Goal: Check status: Check status

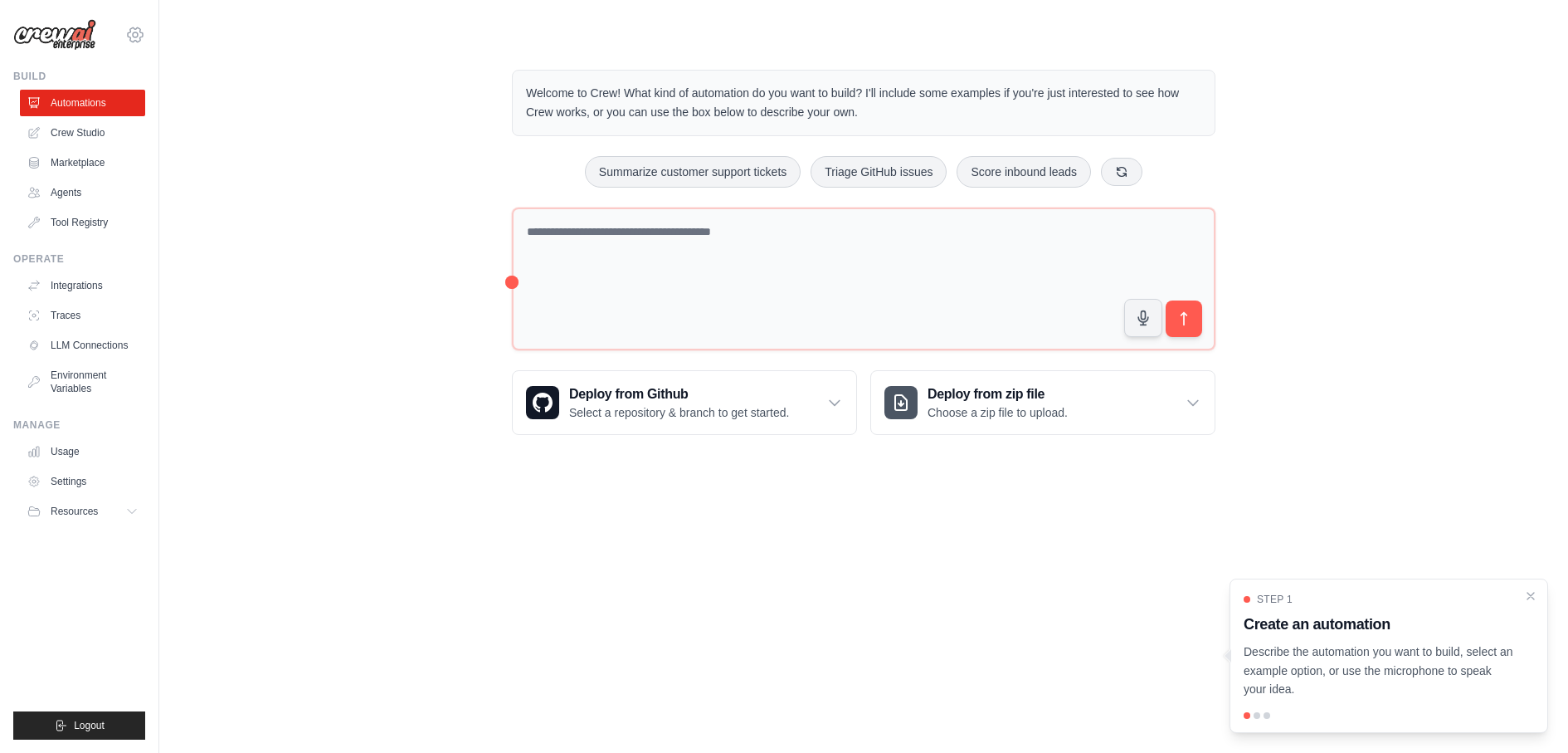
click at [134, 33] on icon at bounding box center [134, 34] width 20 height 20
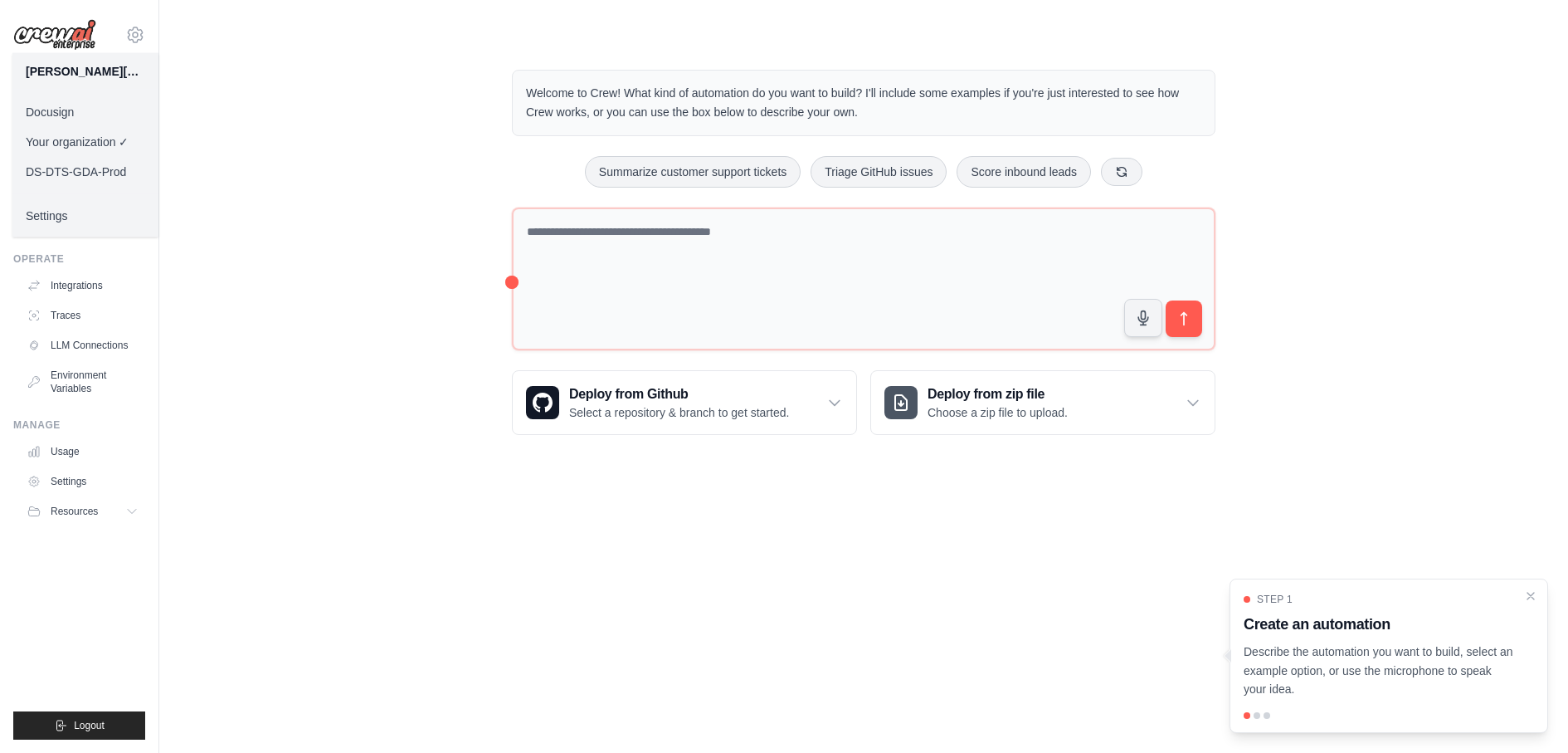
click at [114, 168] on link "DS-DTS-GDA-Prod" at bounding box center [86, 171] width 146 height 30
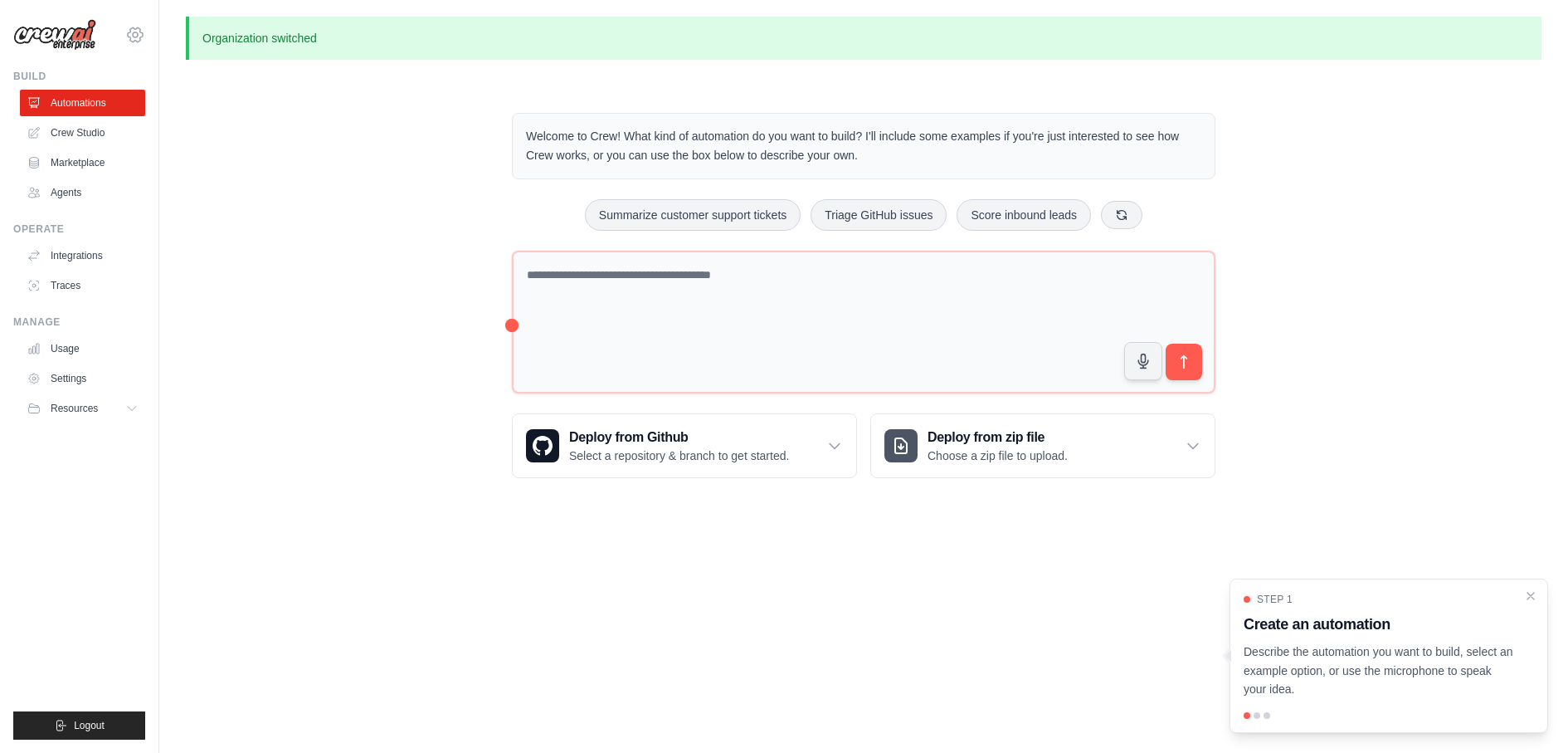
click at [138, 29] on icon at bounding box center [134, 34] width 20 height 20
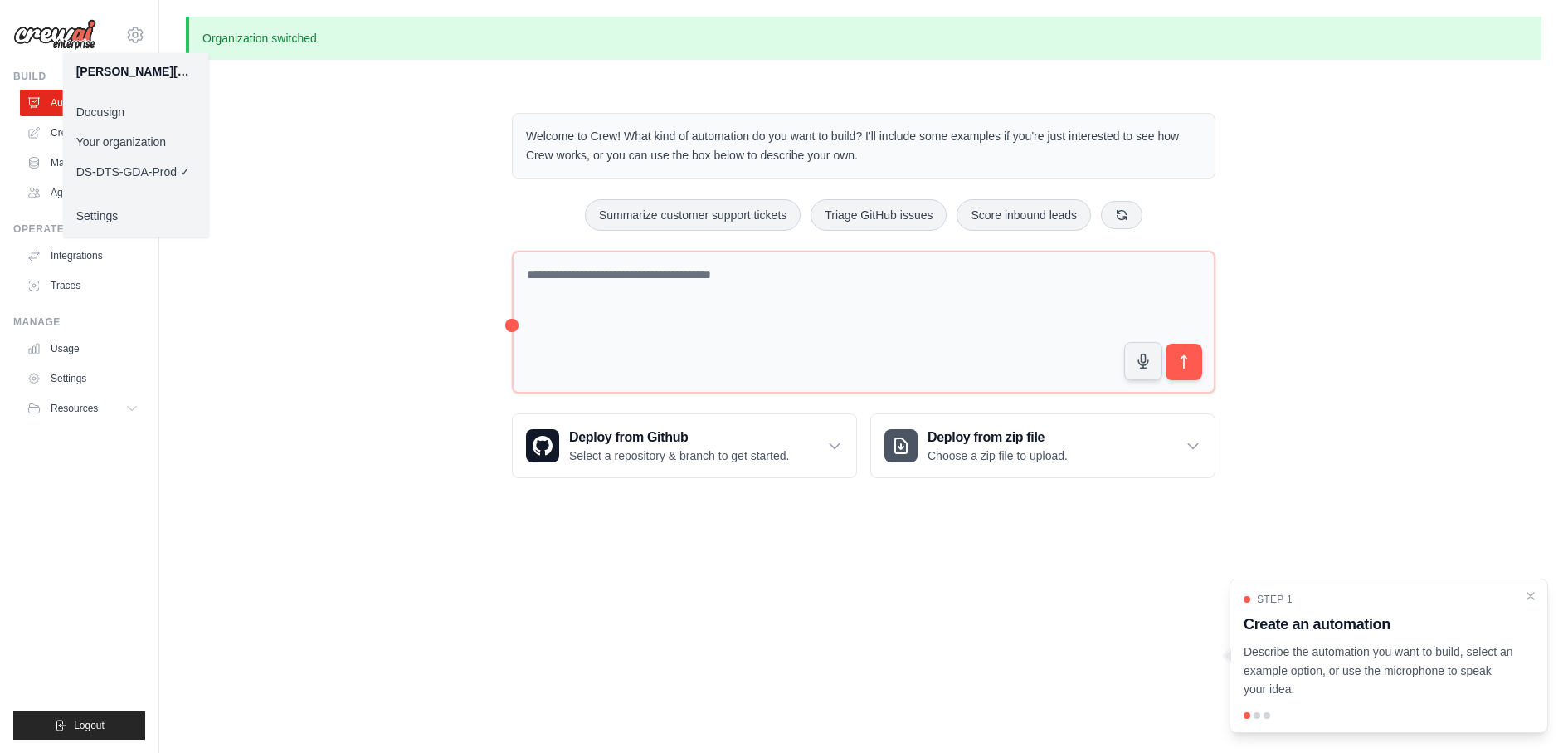
click at [132, 111] on link "Docusign" at bounding box center [136, 111] width 146 height 30
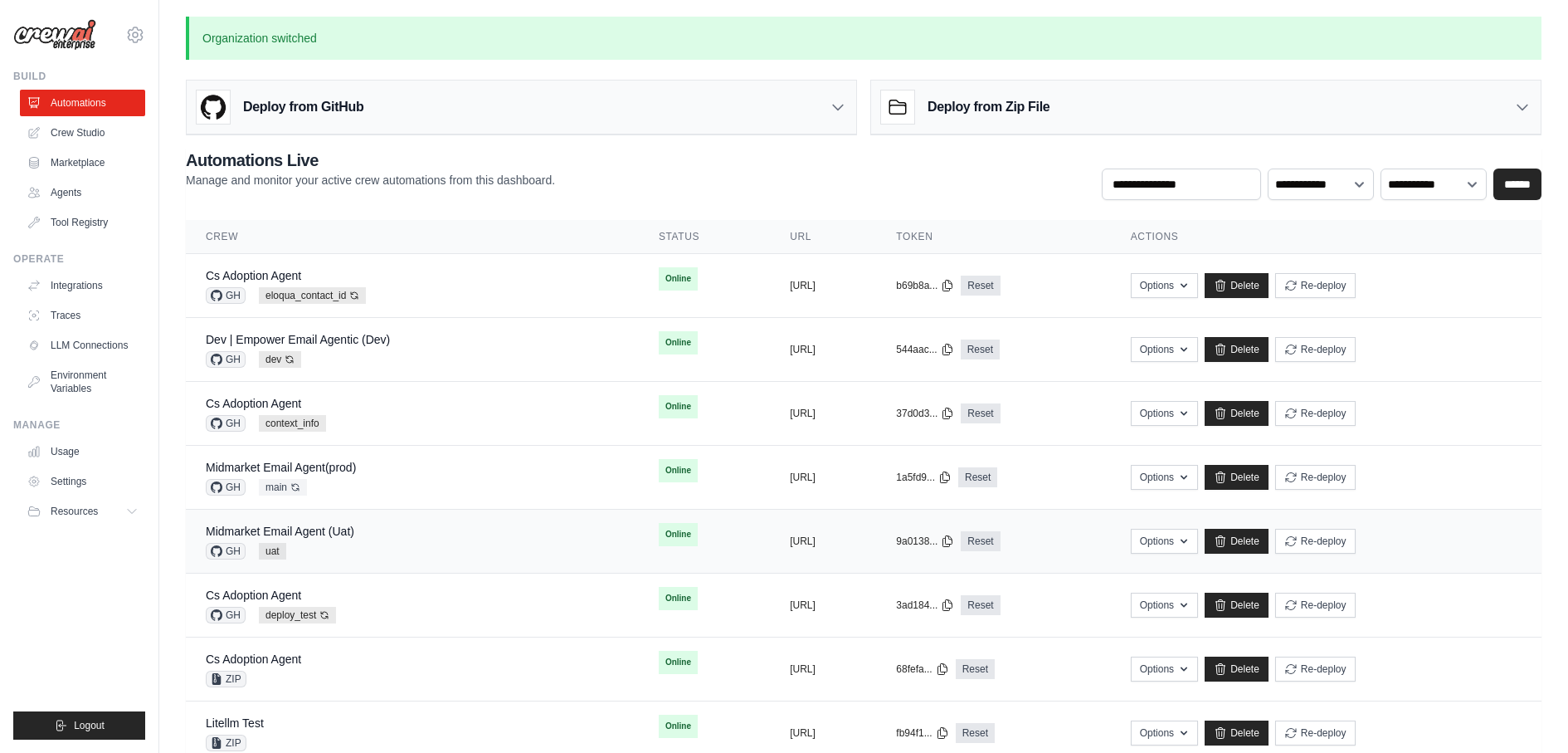
click at [387, 522] on div "Midmarket Email Agent (Uat) GH uat" at bounding box center [413, 540] width 413 height 37
click at [294, 461] on link "Midmarket Email Agent(prod)" at bounding box center [281, 467] width 151 height 14
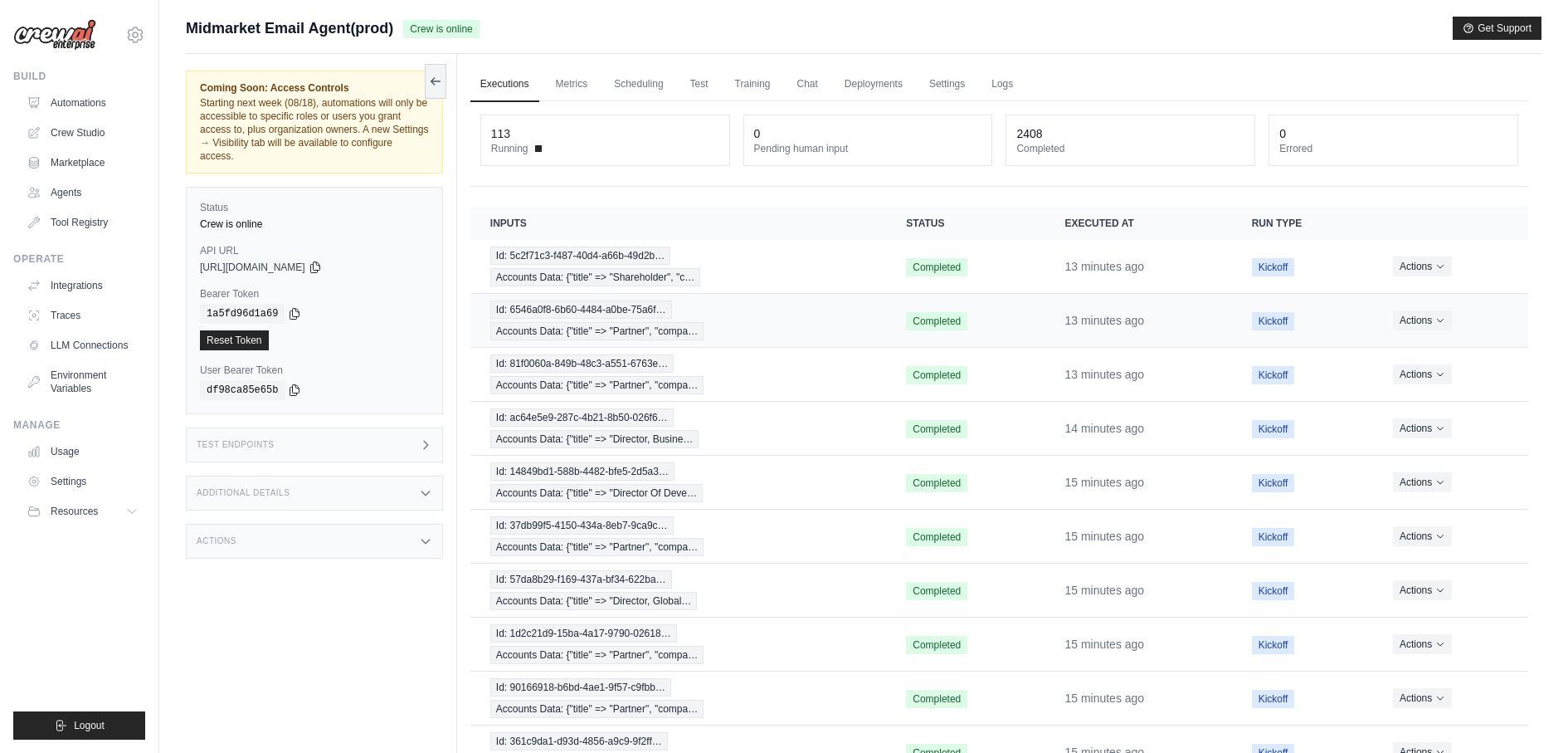
scroll to position [87, 0]
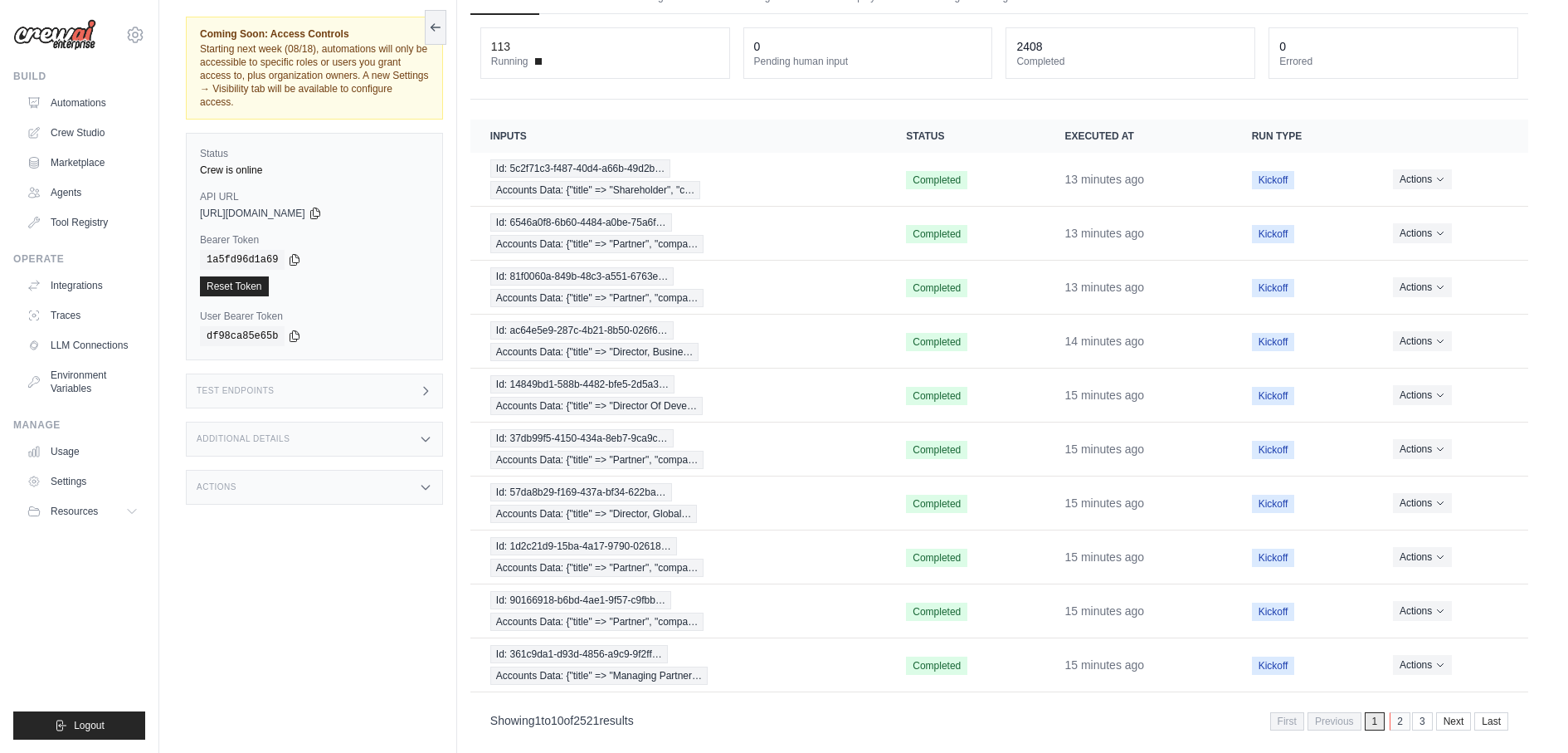
click at [1405, 712] on link "2" at bounding box center [1400, 721] width 20 height 18
click at [1396, 712] on link "3" at bounding box center [1400, 721] width 20 height 18
click at [1420, 713] on div "First Previous 1 2 3 4 5 Next Last" at bounding box center [1366, 720] width 286 height 22
click at [1395, 712] on link "4" at bounding box center [1400, 721] width 20 height 18
click at [1411, 712] on link "5" at bounding box center [1400, 721] width 20 height 18
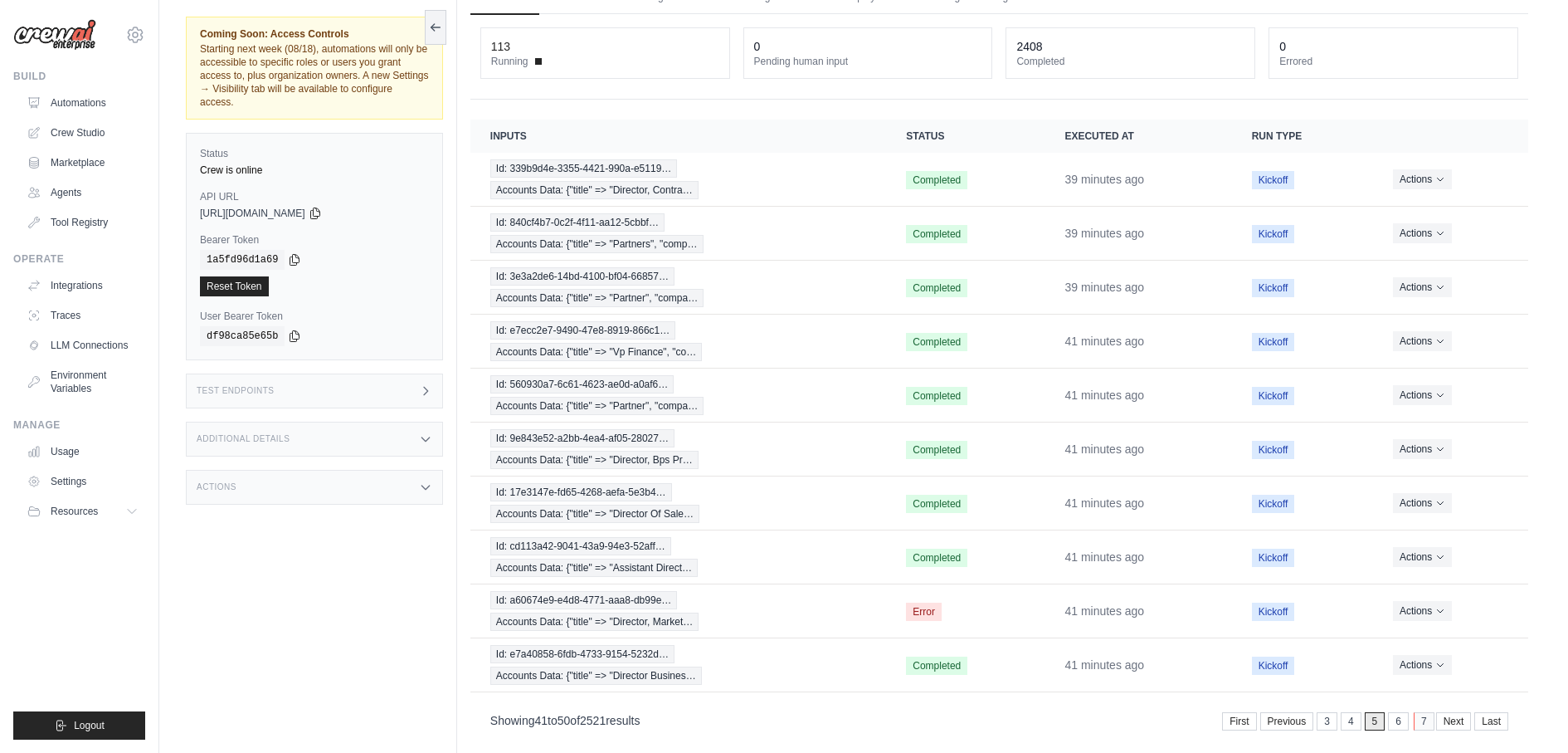
click at [1425, 712] on link "7" at bounding box center [1424, 721] width 20 height 18
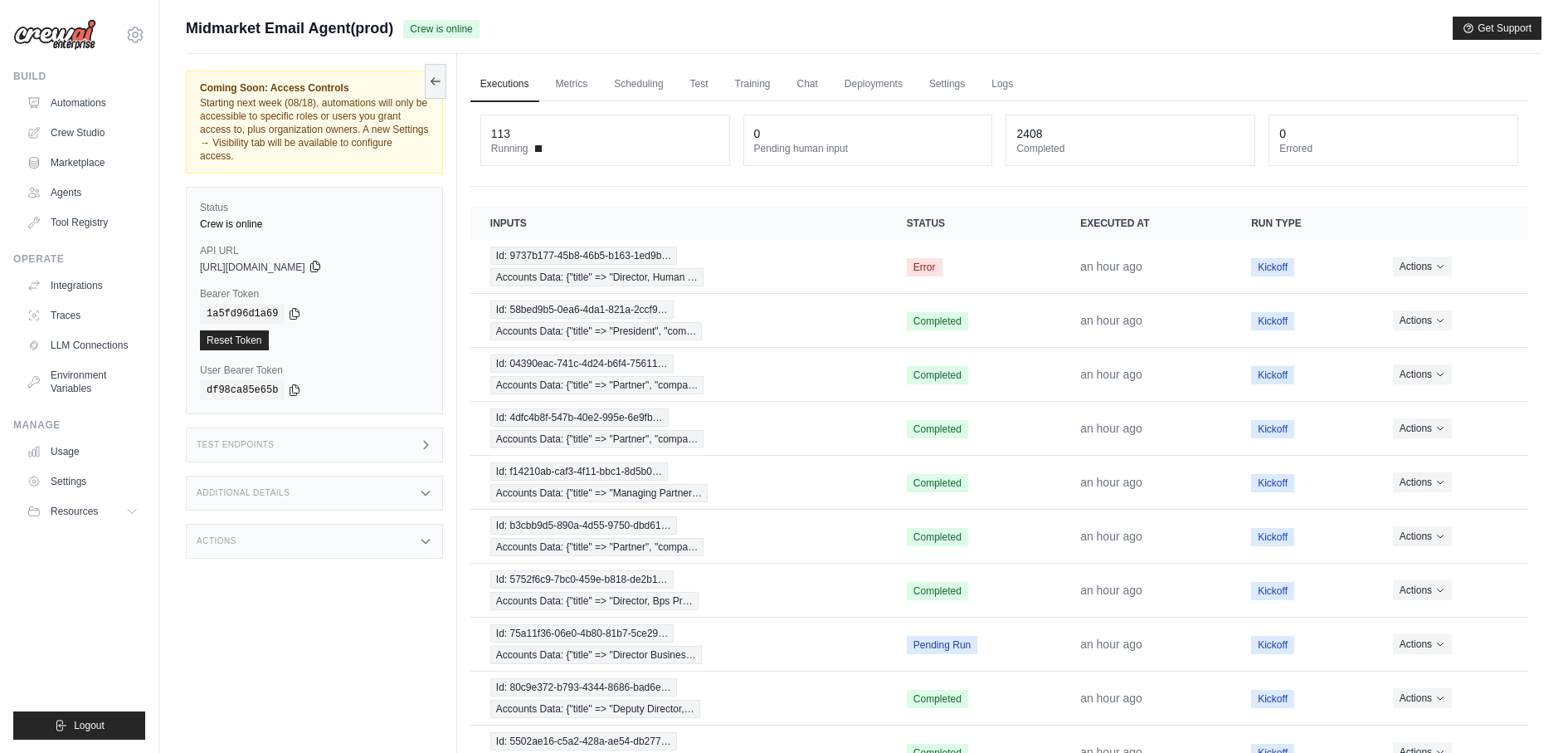
click at [322, 260] on icon at bounding box center [316, 266] width 14 height 14
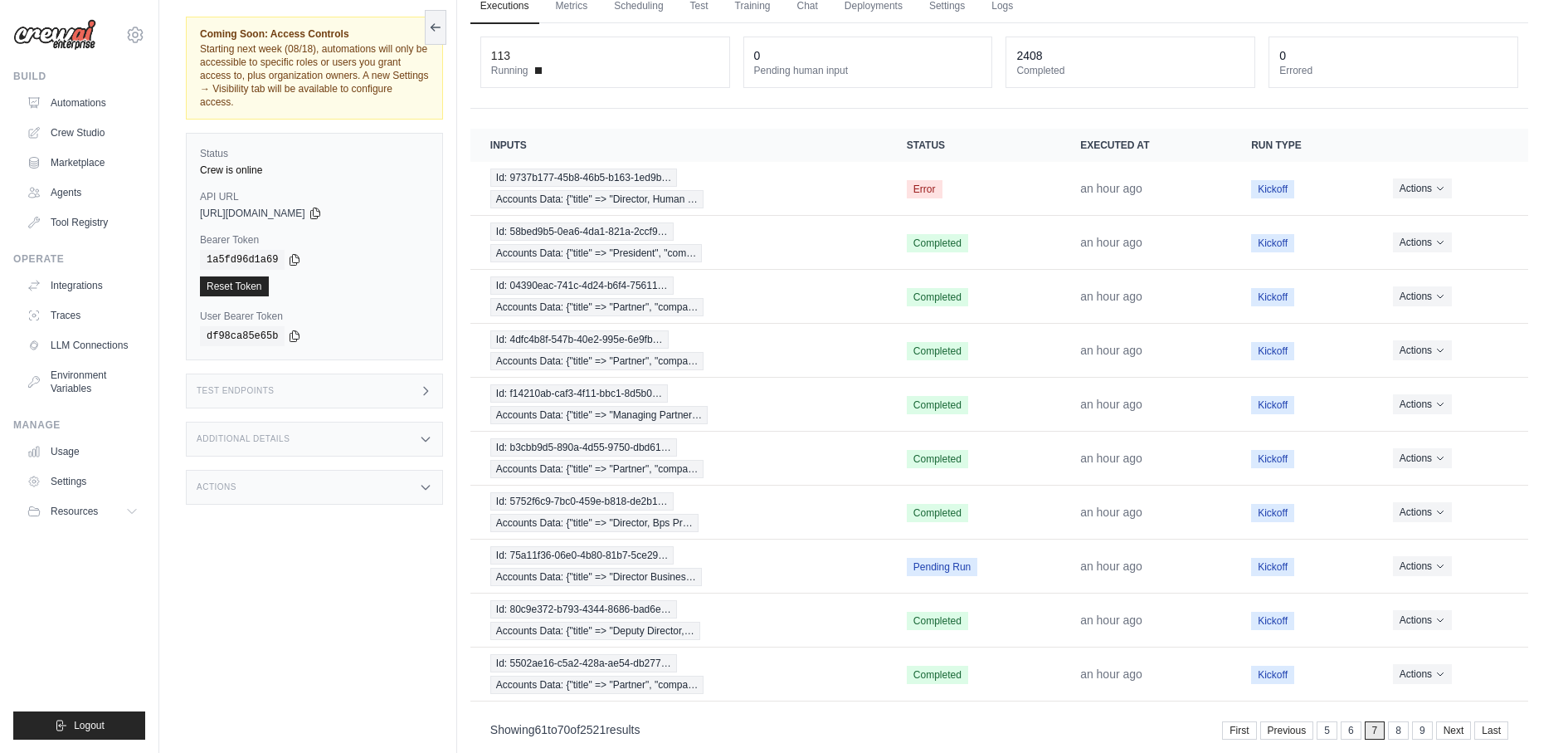
scroll to position [87, 0]
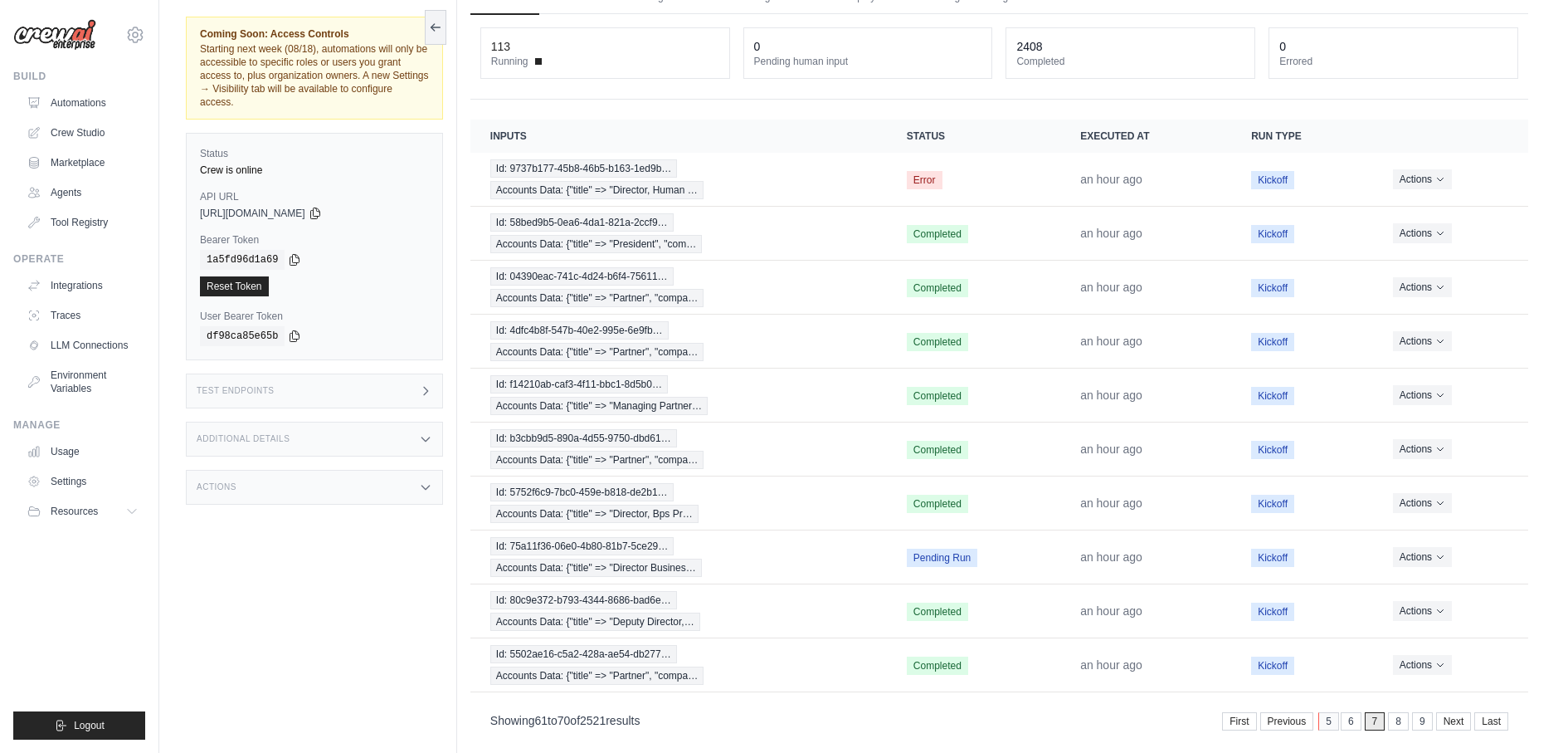
click at [1336, 712] on link "5" at bounding box center [1329, 721] width 20 height 18
click at [1337, 712] on link "3" at bounding box center [1329, 721] width 20 height 18
click at [1331, 714] on div "Showing 21 to 30 of 2521 results First Previous 1 2 3 4 5 Next Last" at bounding box center [999, 720] width 1058 height 43
click at [1331, 712] on link "1" at bounding box center [1329, 721] width 20 height 18
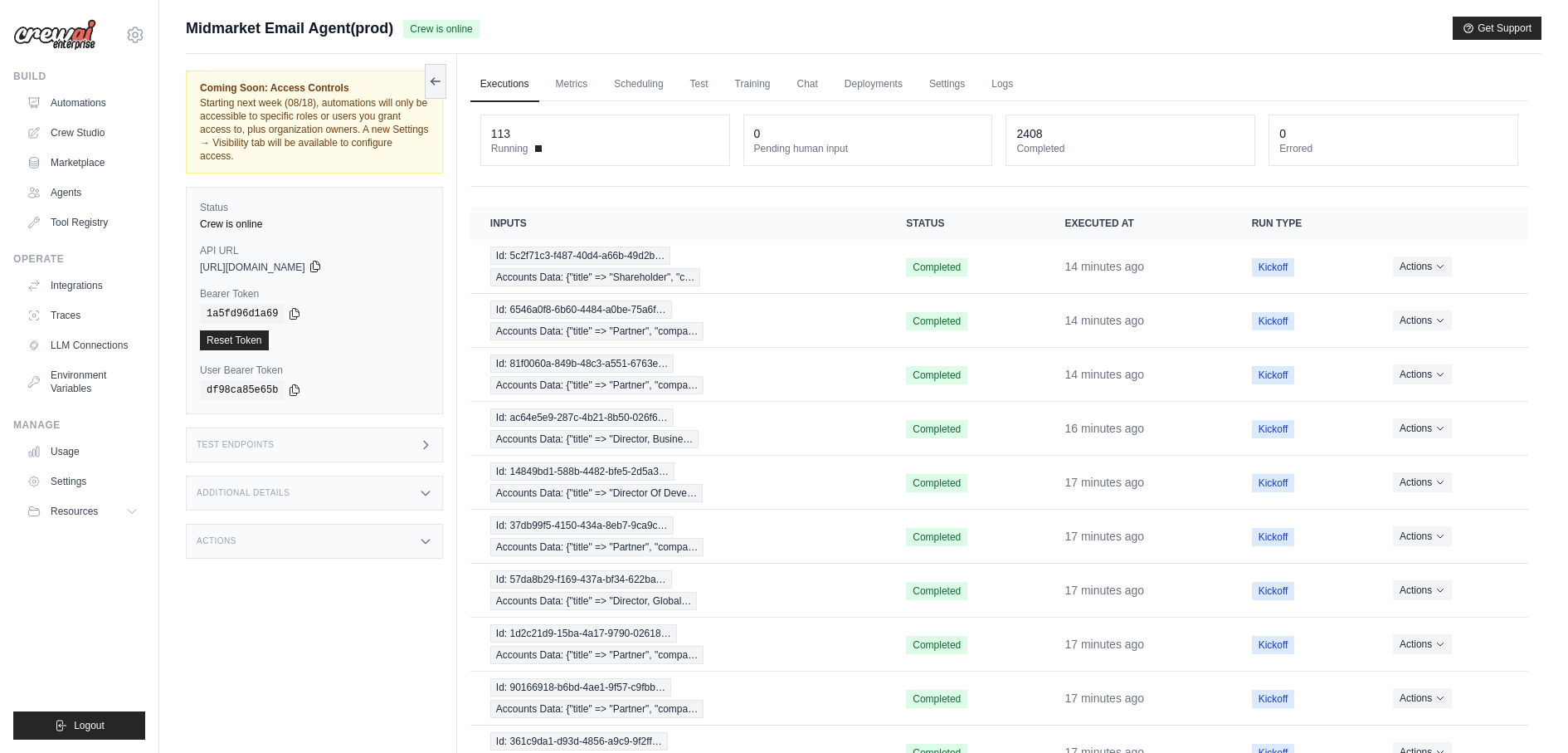
click at [322, 260] on icon at bounding box center [316, 266] width 14 height 14
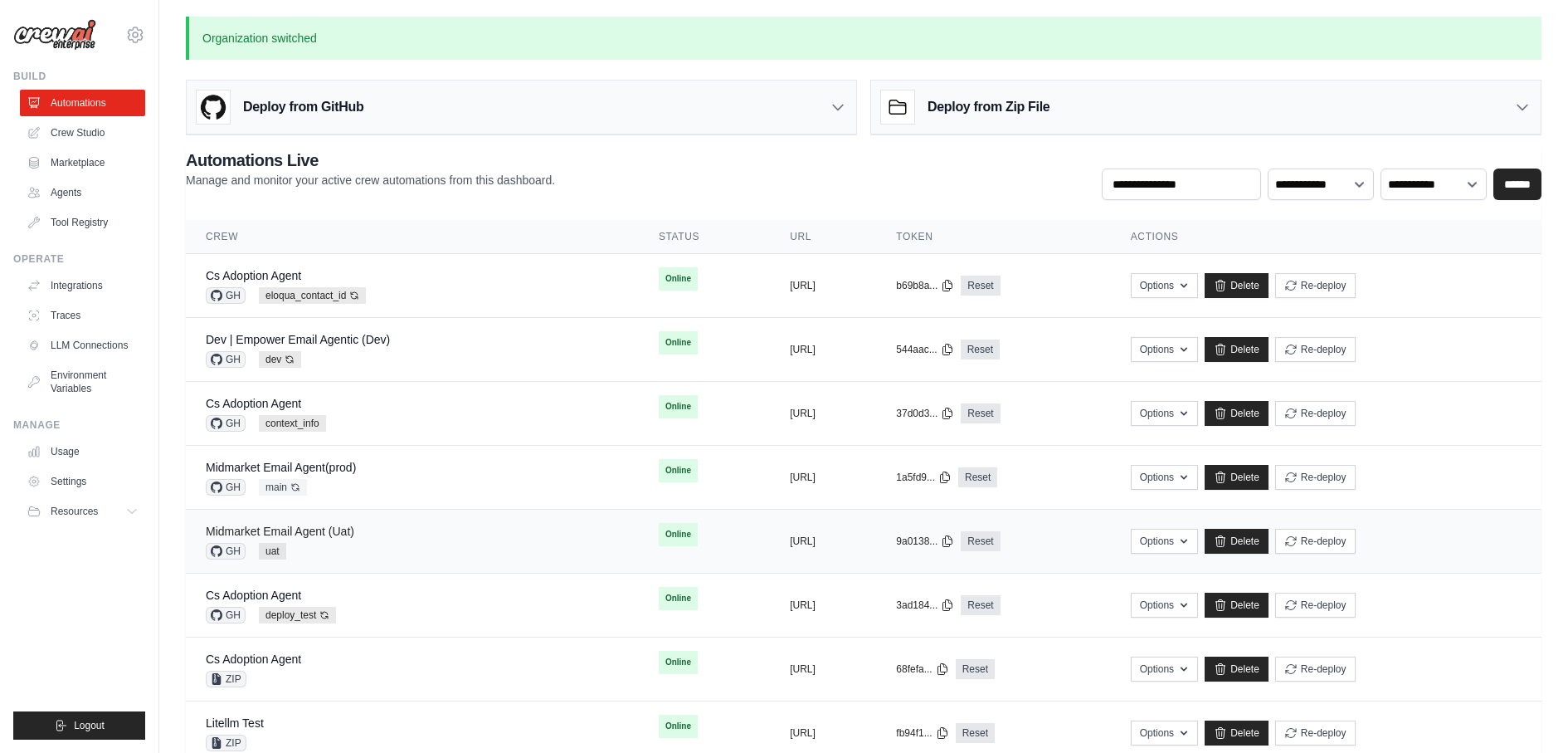
click at [349, 532] on link "Midmarket Email Agent (Uat)" at bounding box center [280, 531] width 149 height 14
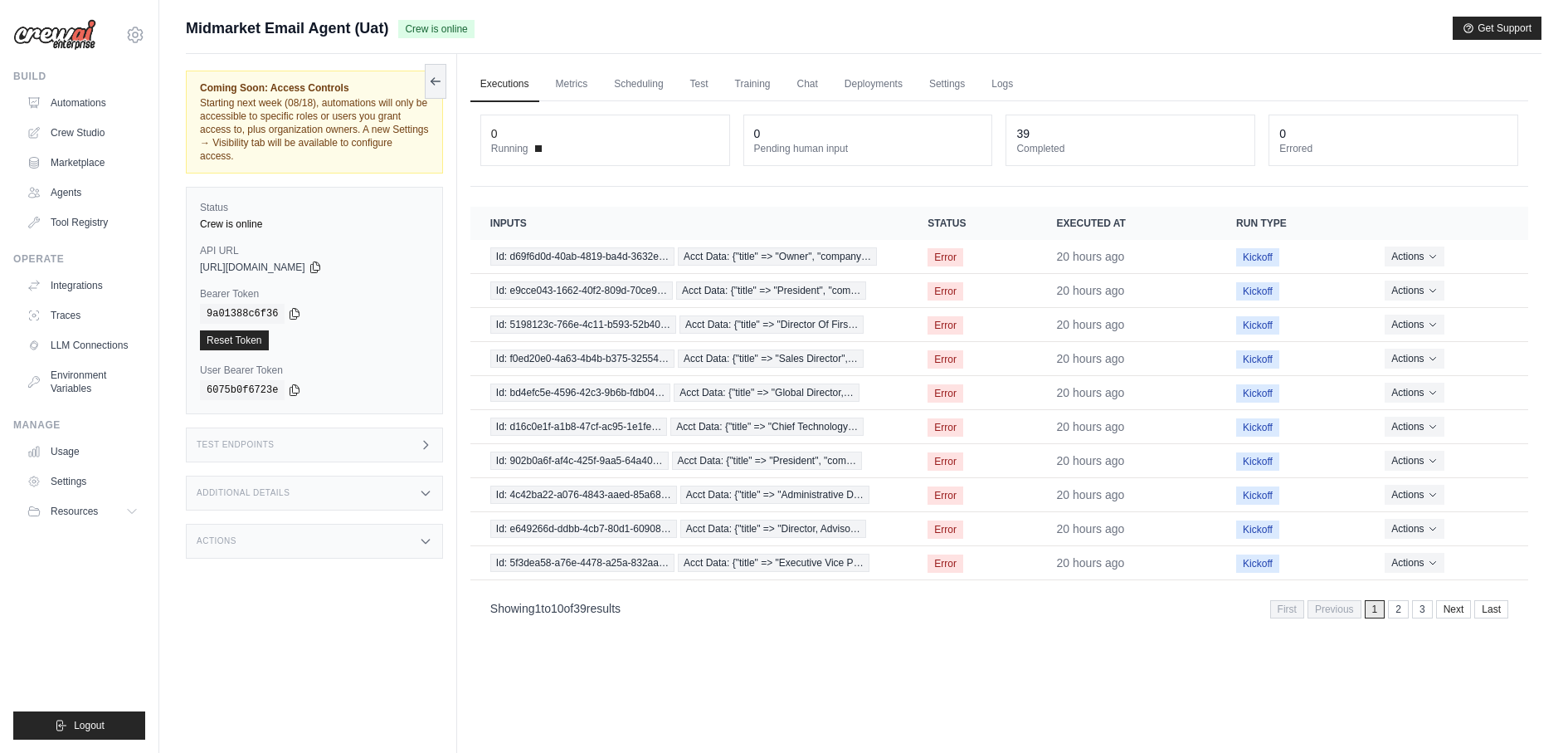
drag, startPoint x: 334, startPoint y: 100, endPoint x: 433, endPoint y: 145, distance: 108.7
click at [432, 145] on div "Coming Soon: Access Controls Starting next week (08/18), automations will only …" at bounding box center [314, 122] width 257 height 103
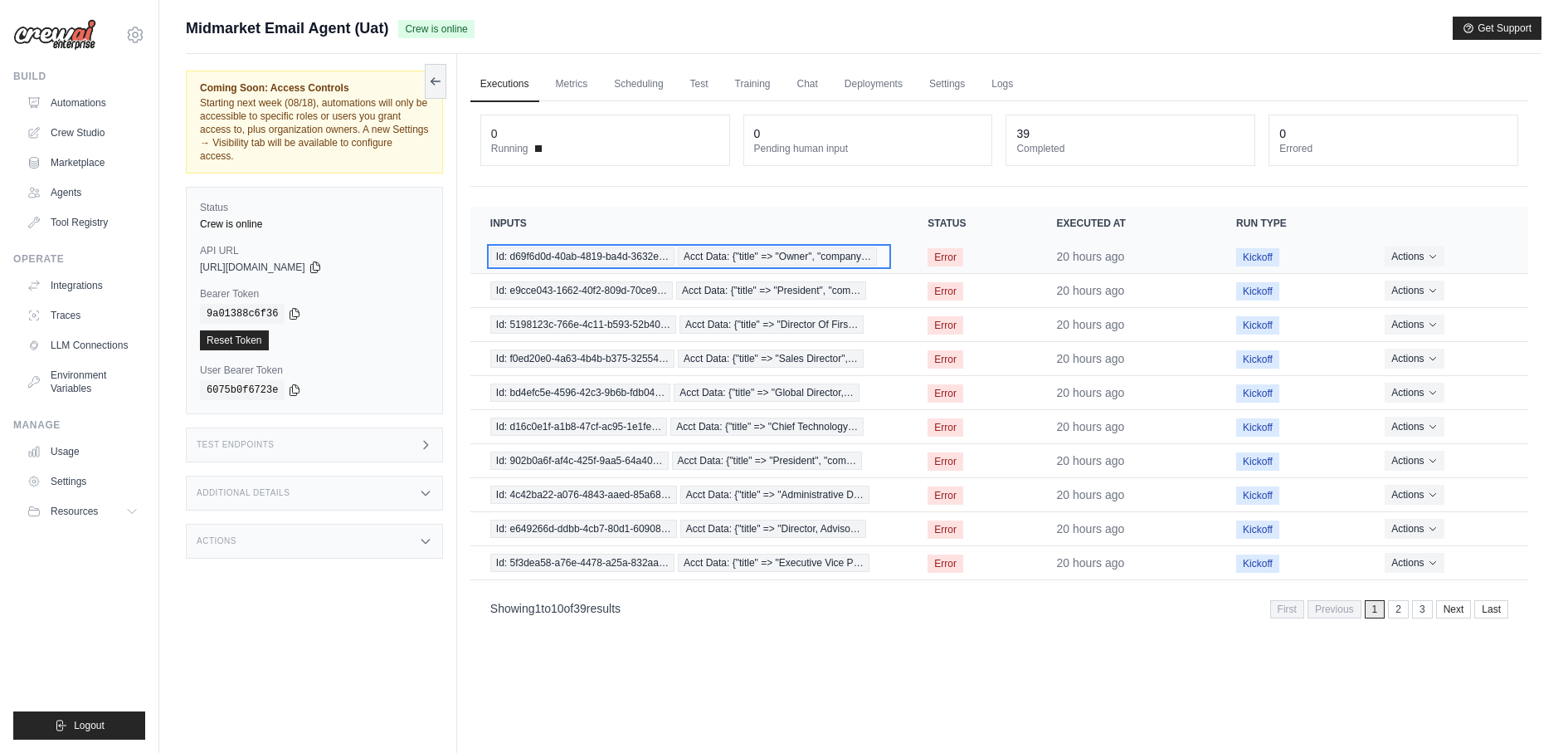
click at [577, 259] on span "Id: d69f6d0d-40ab-4819-ba4d-3632e…" at bounding box center [582, 256] width 185 height 18
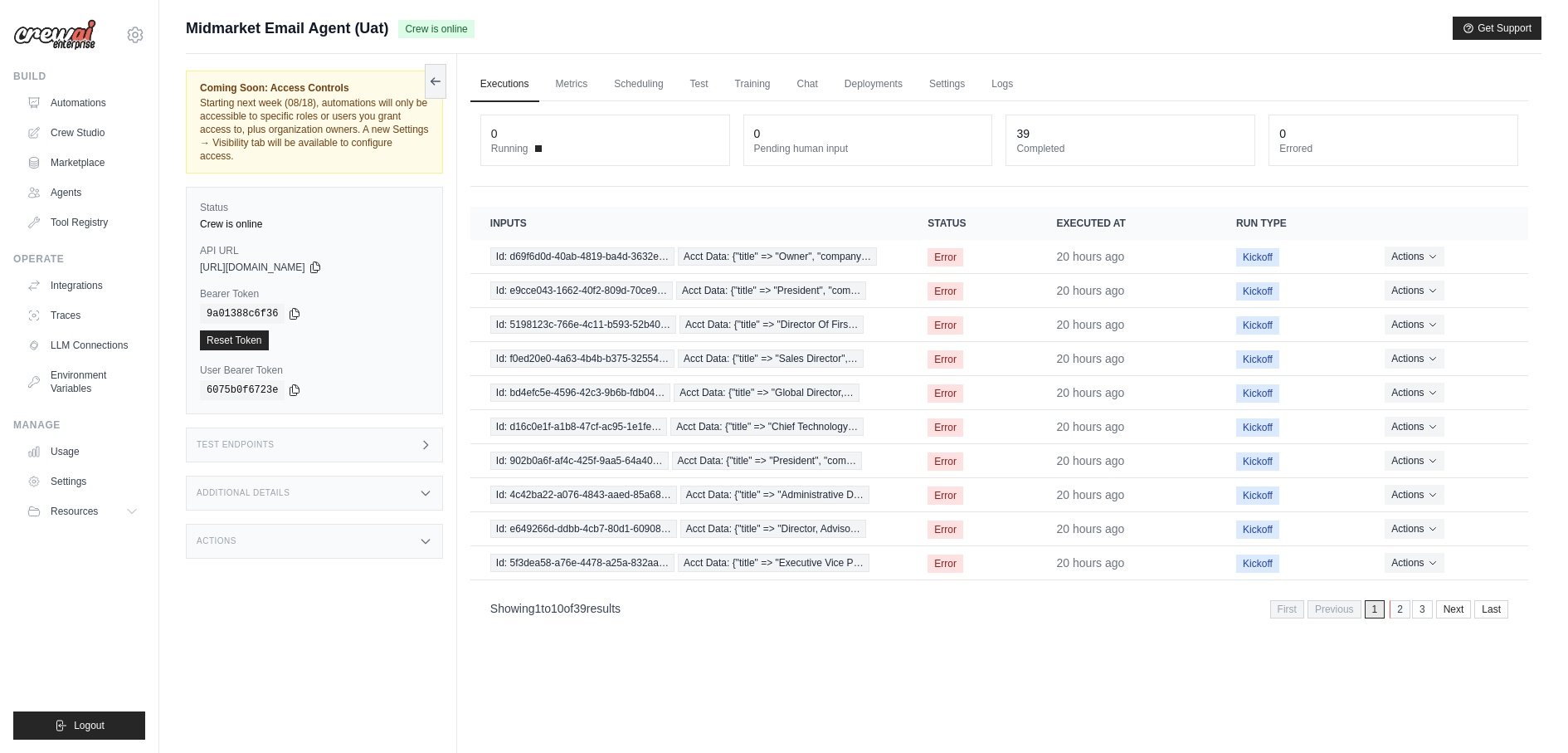
click at [1396, 604] on link "2" at bounding box center [1400, 608] width 20 height 18
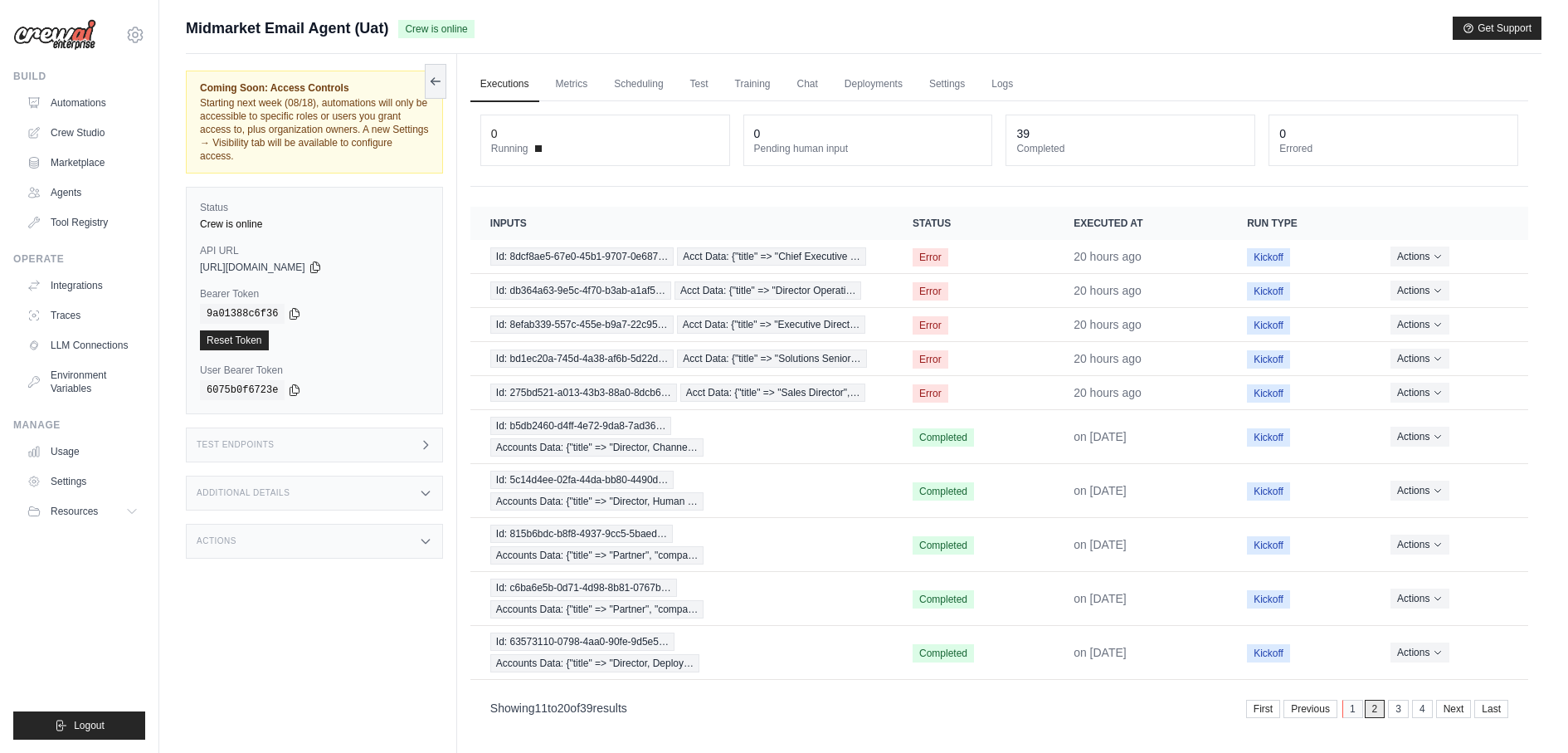
click at [1356, 699] on link "1" at bounding box center [1353, 708] width 20 height 18
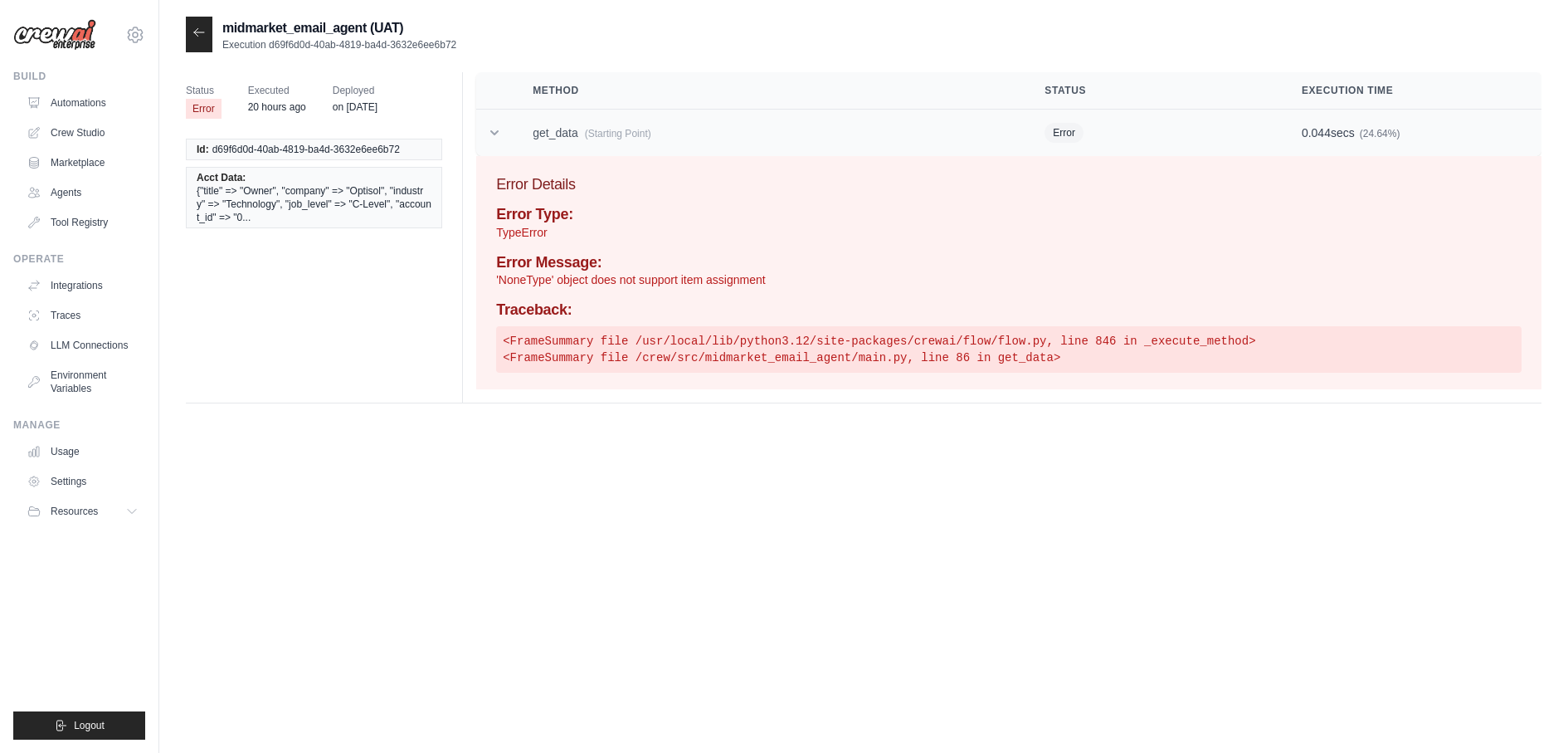
click at [761, 139] on td "get_data (Starting Point)" at bounding box center [769, 134] width 512 height 48
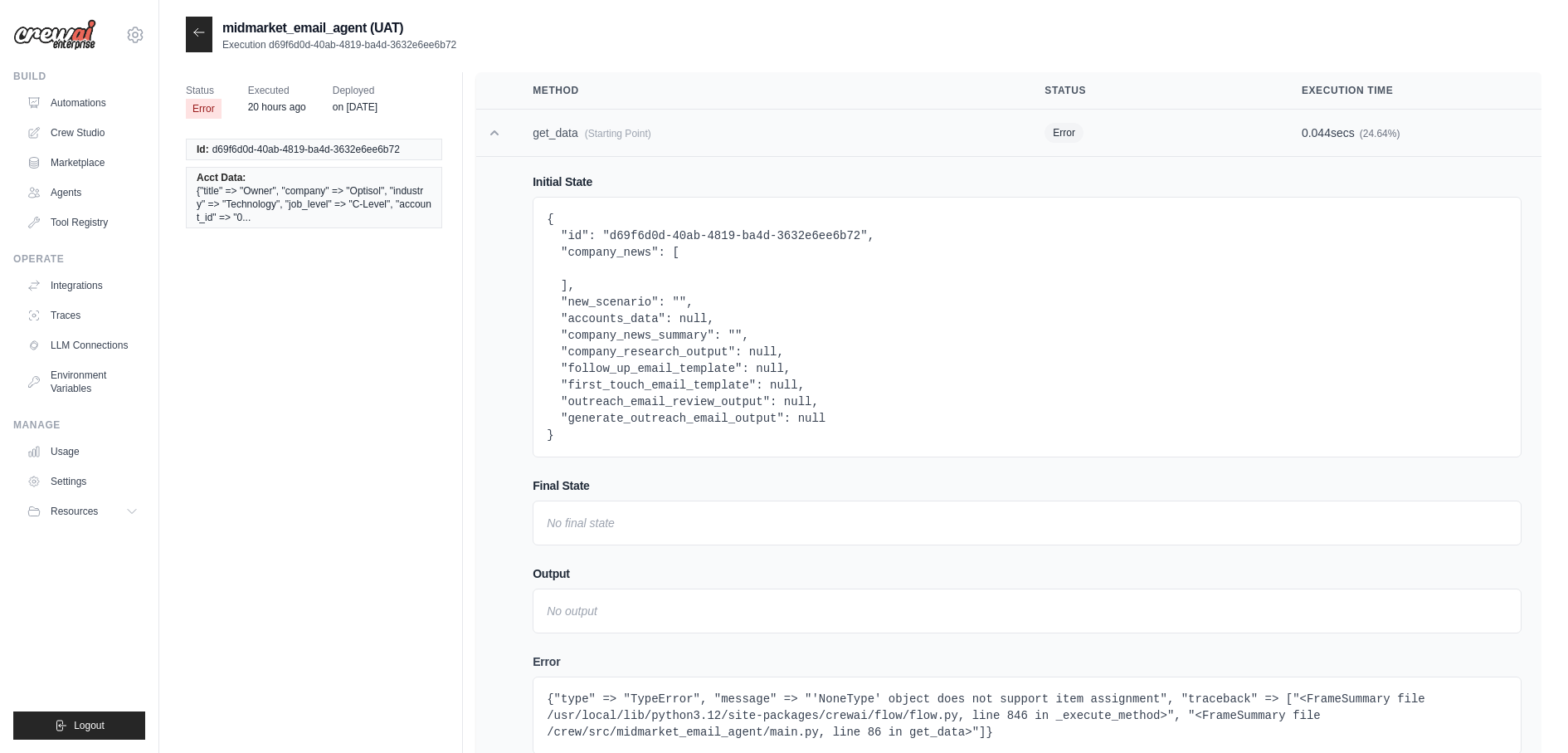
click at [760, 139] on td "get_data (Starting Point)" at bounding box center [769, 134] width 512 height 48
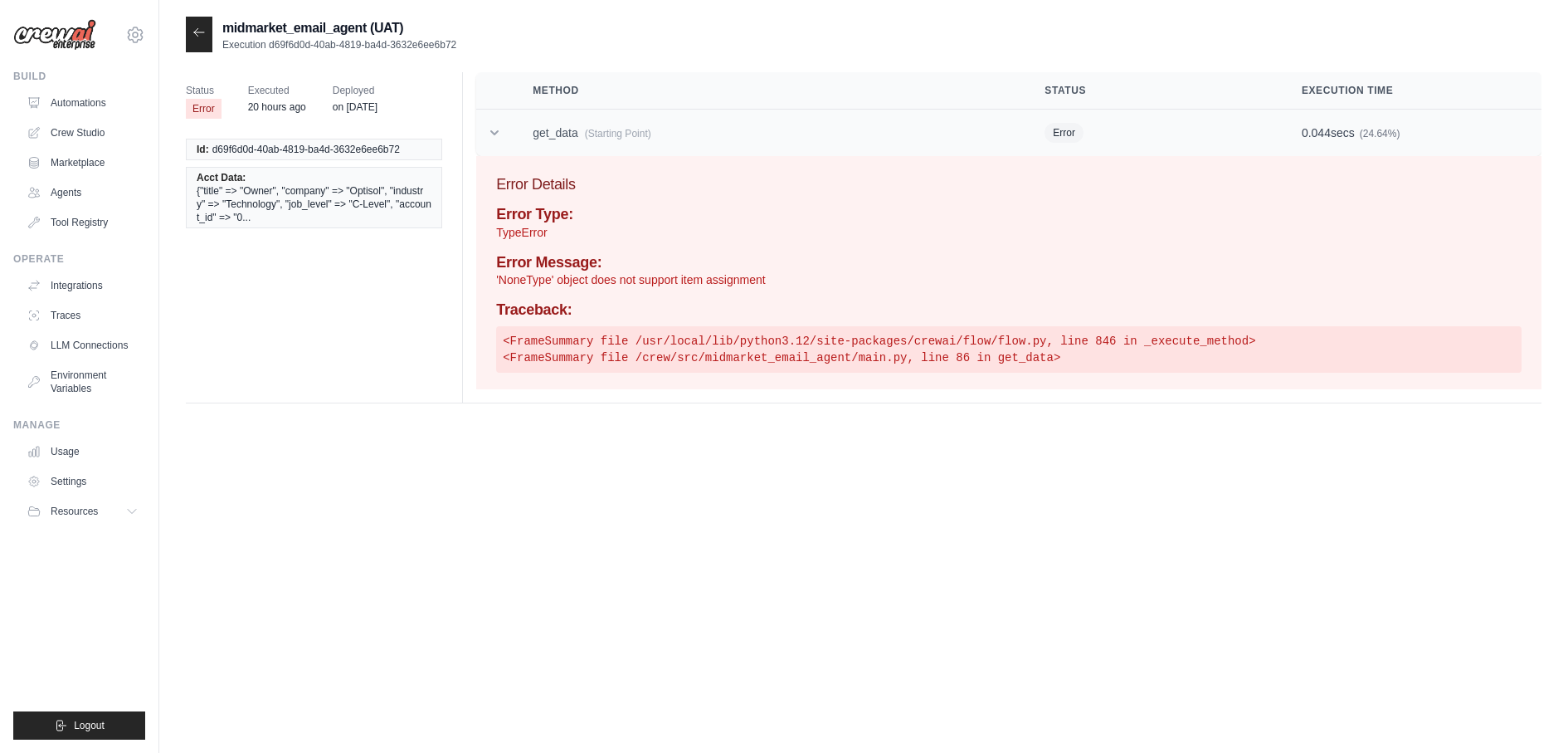
click at [760, 138] on td "get_data (Starting Point)" at bounding box center [769, 134] width 512 height 48
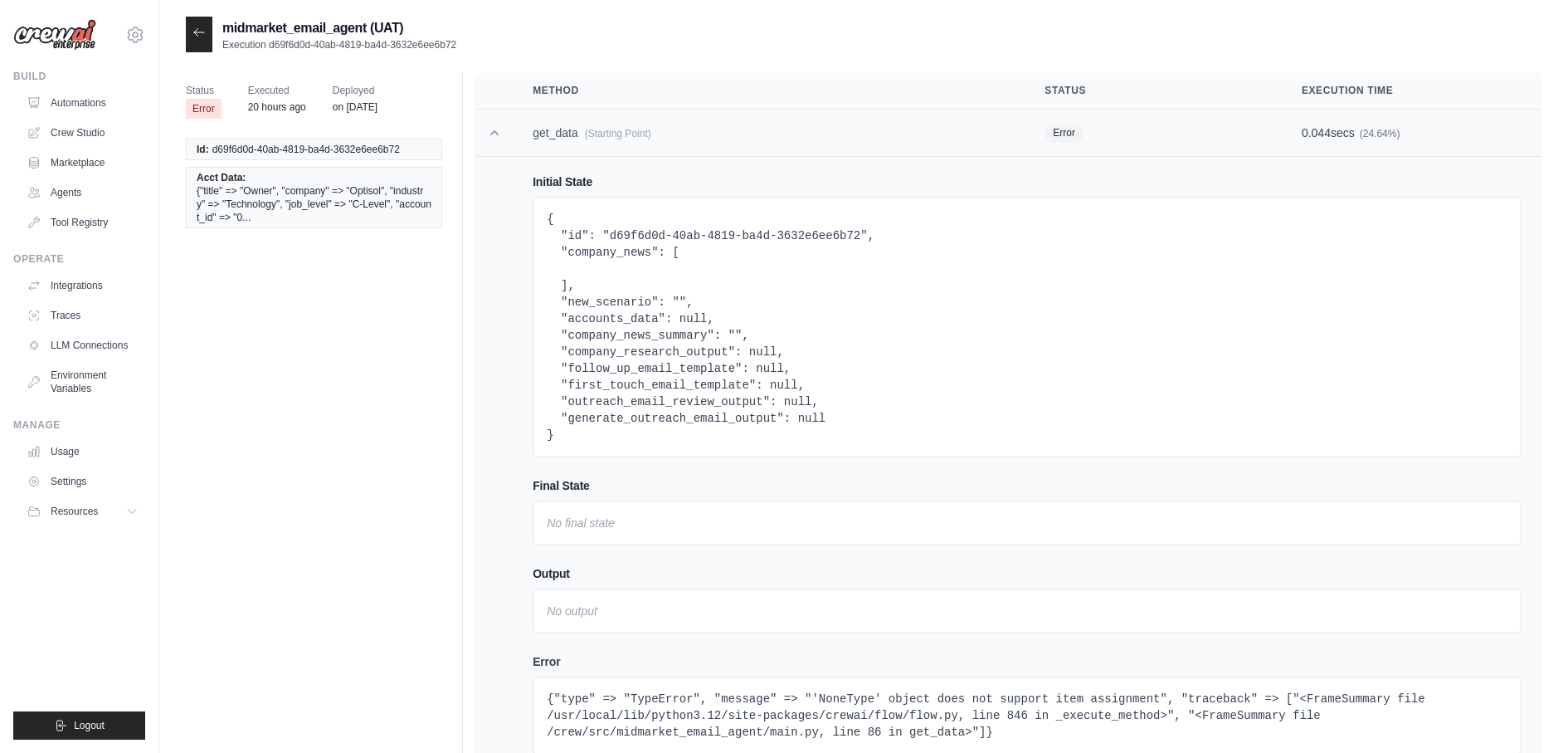
click at [760, 138] on td "get_data (Starting Point)" at bounding box center [769, 134] width 512 height 48
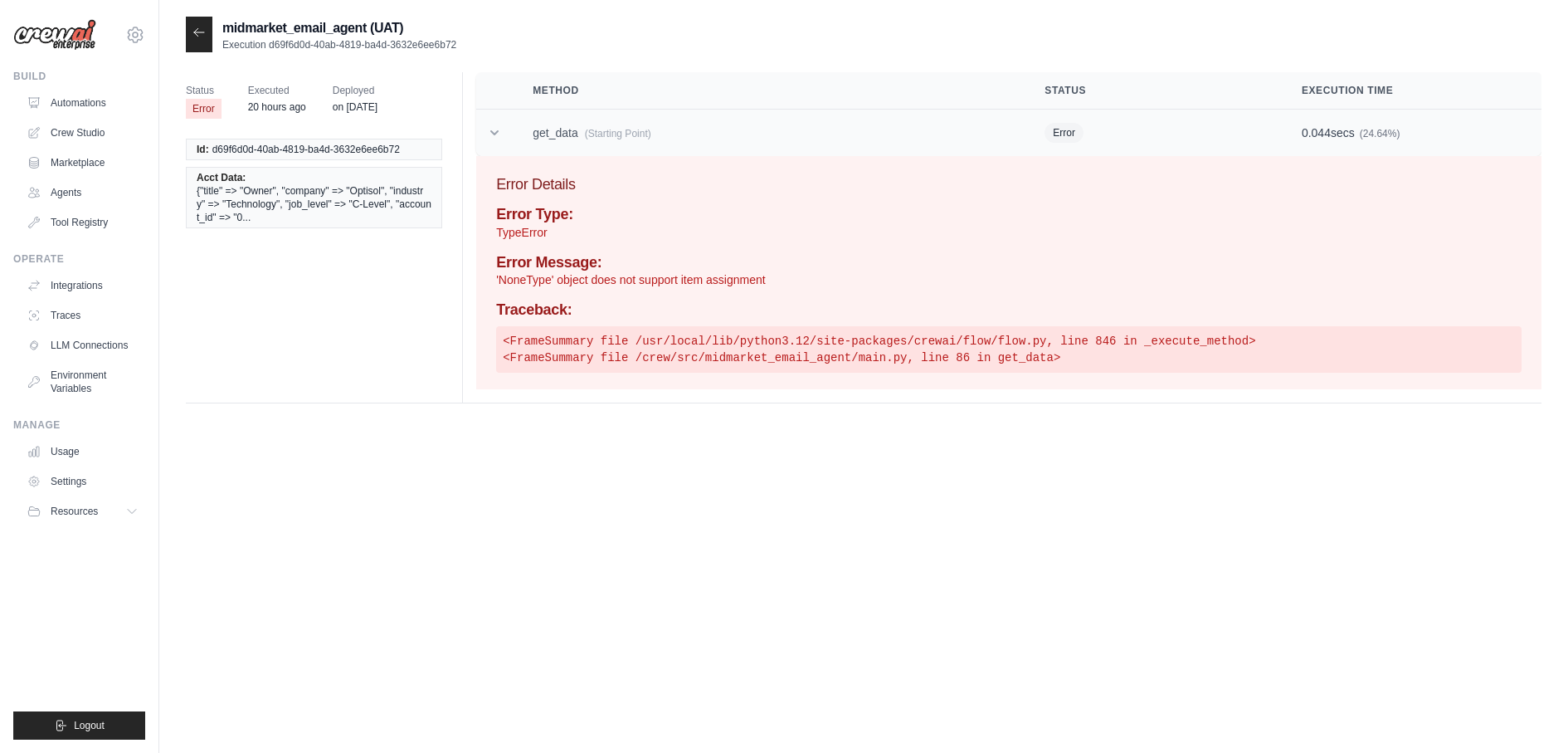
click at [760, 138] on td "get_data (Starting Point)" at bounding box center [769, 134] width 512 height 48
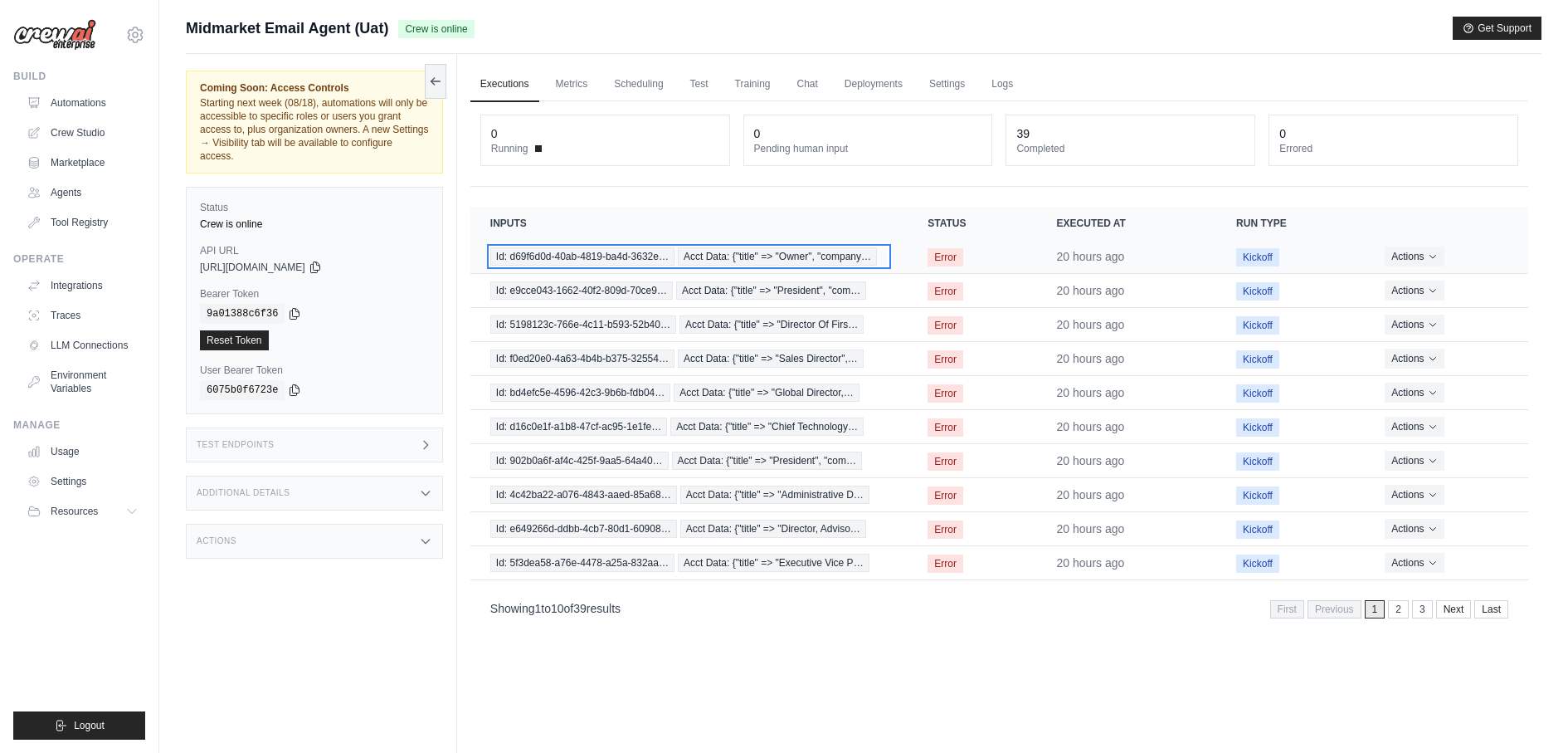
click at [807, 248] on span "Acct Data: {"title" => "Owner", "company…" at bounding box center [778, 256] width 199 height 18
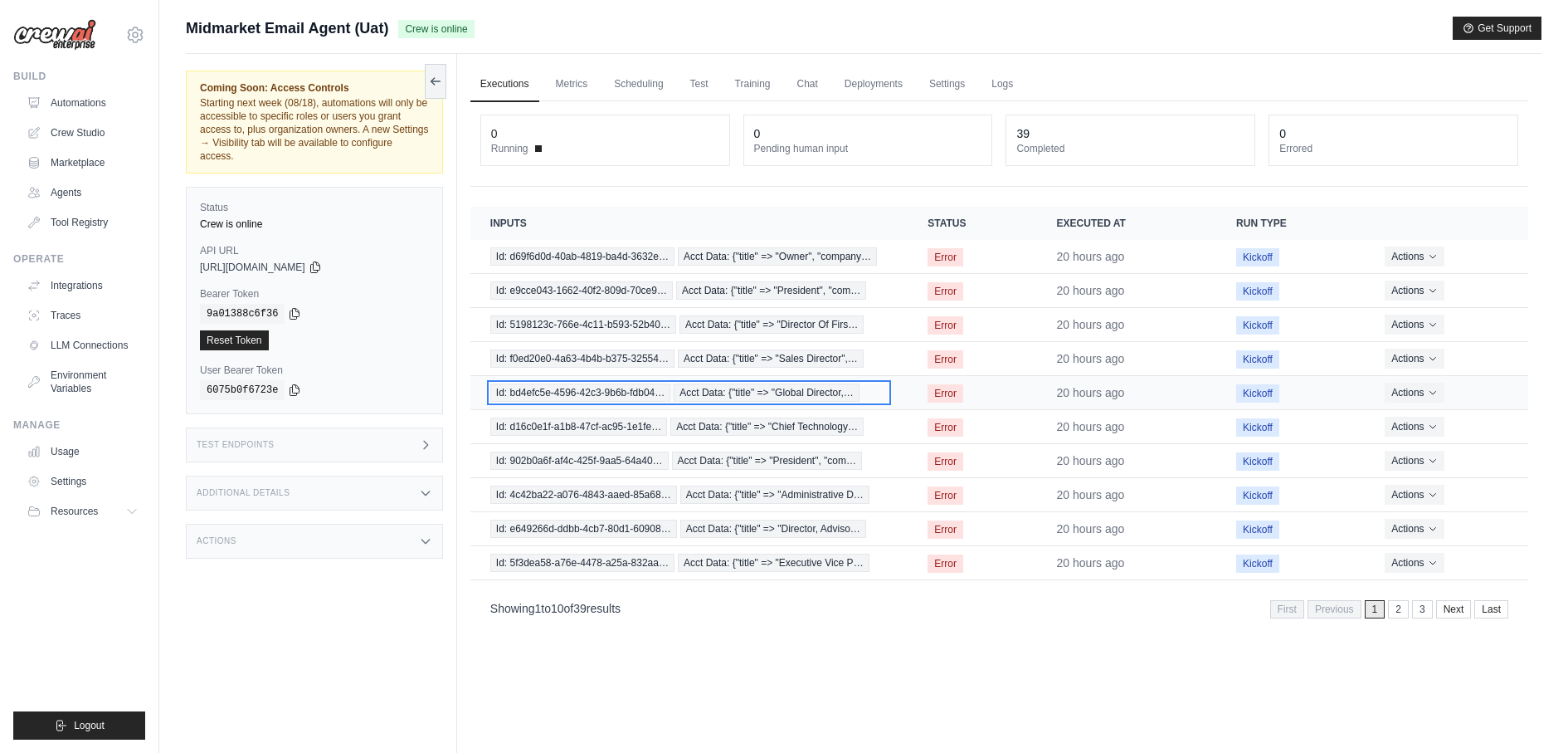
click at [745, 396] on span "Acct Data: {"title" => "Global Director,…" at bounding box center [767, 392] width 185 height 18
click at [839, 512] on td "Id: e649266d-ddbb-4cb7-80d1-60908… Acct Data: {"title" => "Director, Adviso…" at bounding box center [689, 529] width 437 height 34
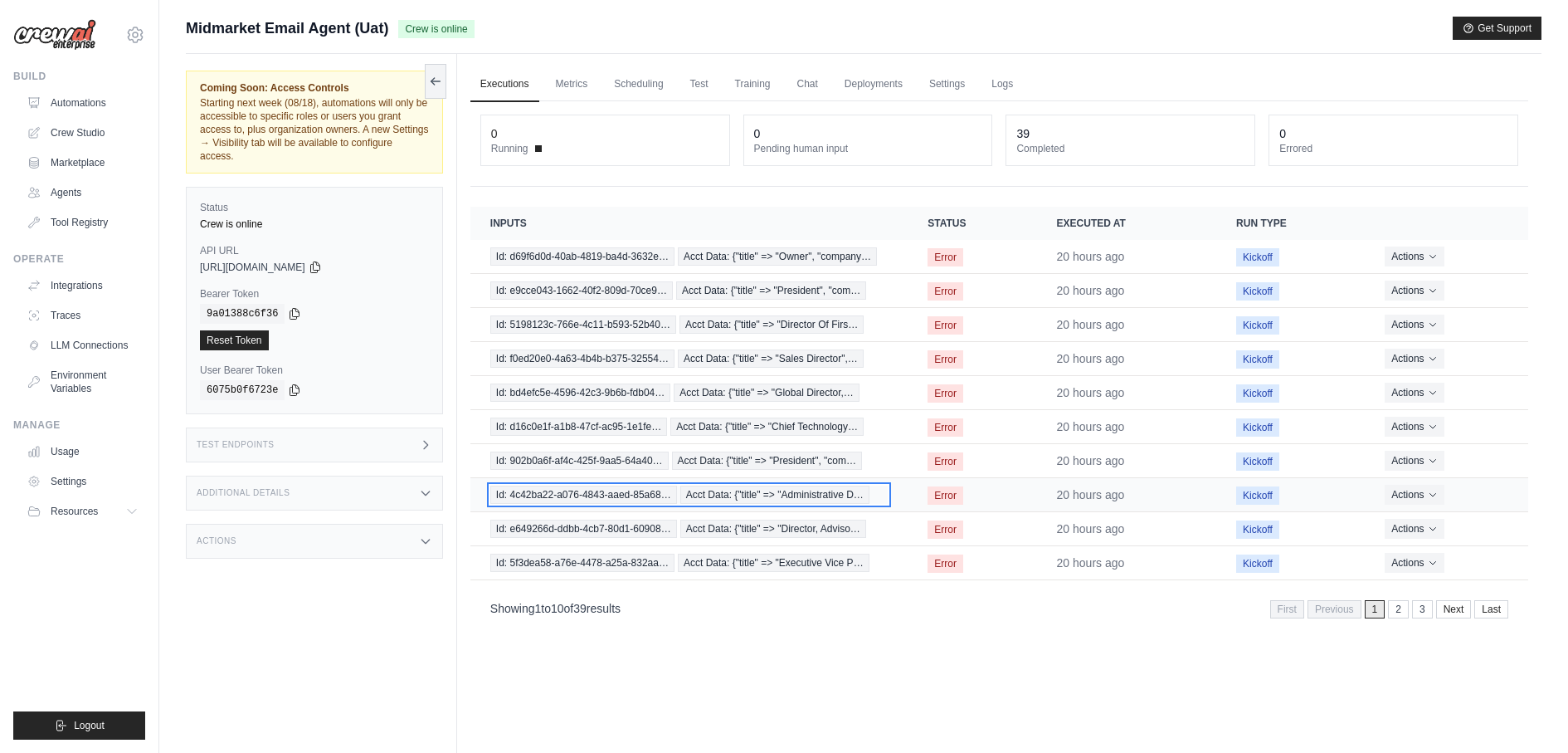
click at [827, 493] on span "Acct Data: {"title" => "Administrative D…" at bounding box center [775, 494] width 189 height 18
click at [820, 537] on td "Id: e649266d-ddbb-4cb7-80d1-60908… Acct Data: {"title" => "Director, Adviso…" at bounding box center [689, 529] width 437 height 34
drag, startPoint x: 1057, startPoint y: 285, endPoint x: 1172, endPoint y: 284, distance: 115.0
click at [1173, 284] on td "20 hours ago" at bounding box center [1127, 291] width 180 height 34
click at [1397, 606] on link "2" at bounding box center [1400, 608] width 20 height 18
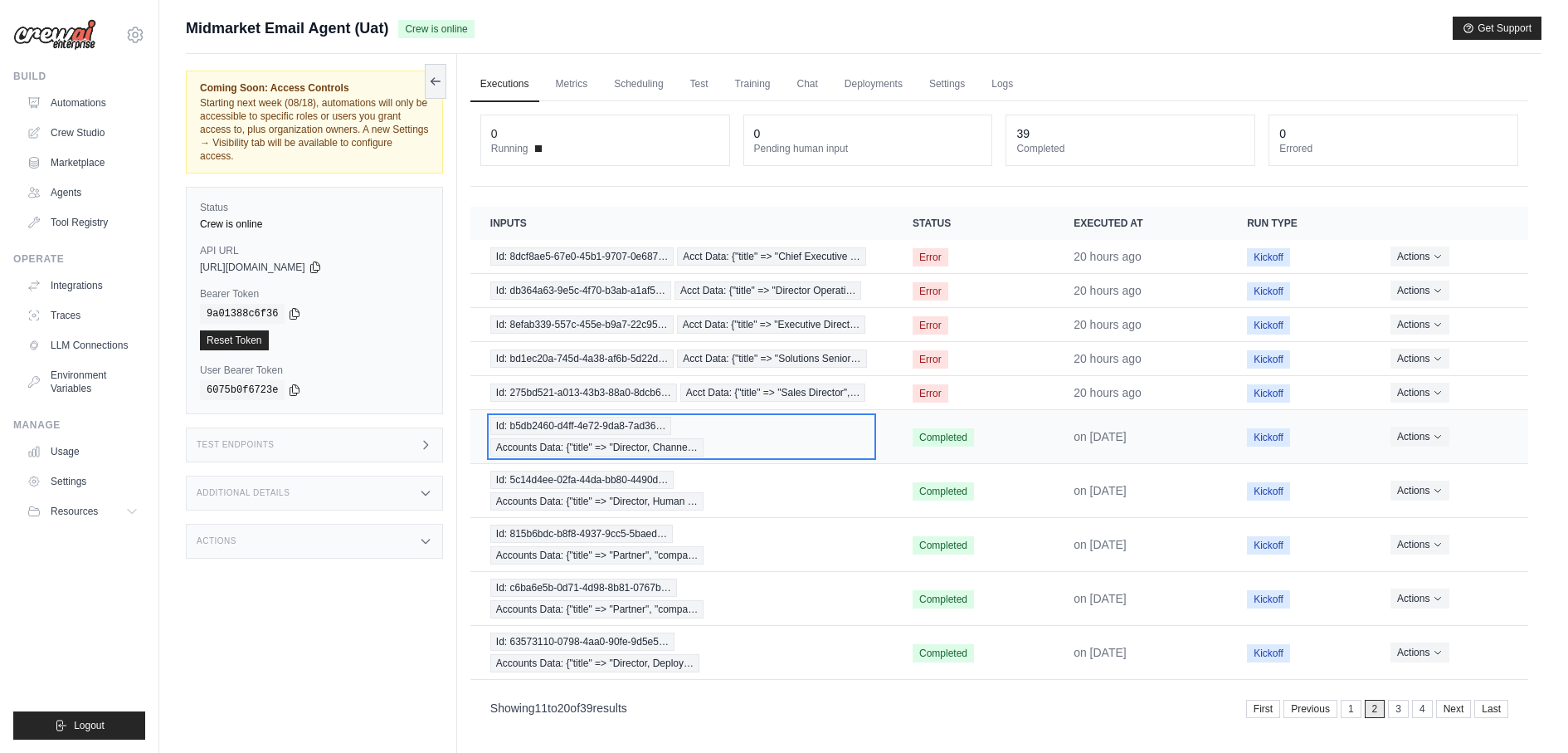
click at [672, 431] on div "Id: b5db2460-d4ff-4e72-9da8-7ad36… Accounts Data: {"title" => "Director, Channe…" at bounding box center [681, 436] width 383 height 40
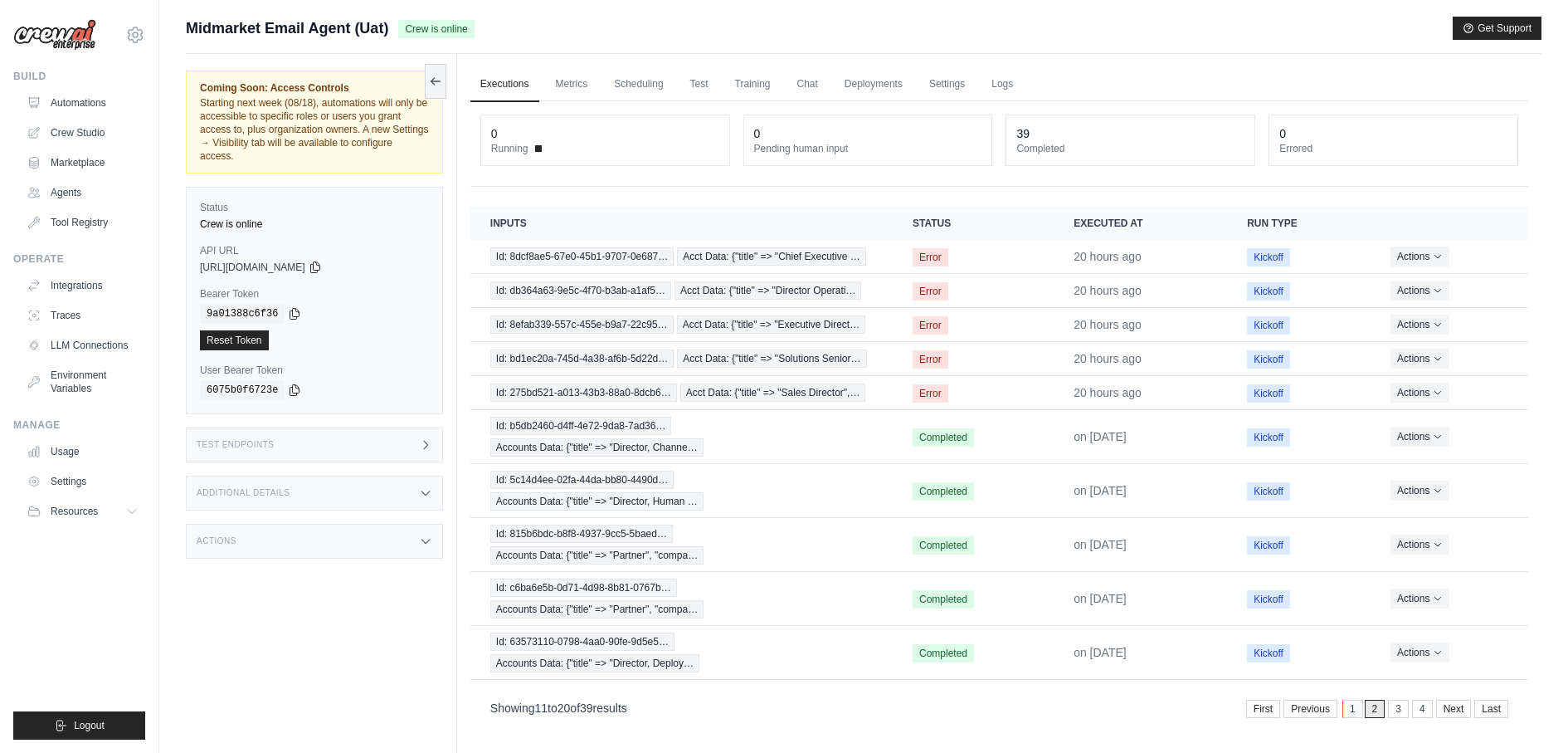
click at [1348, 705] on link "1" at bounding box center [1353, 708] width 20 height 18
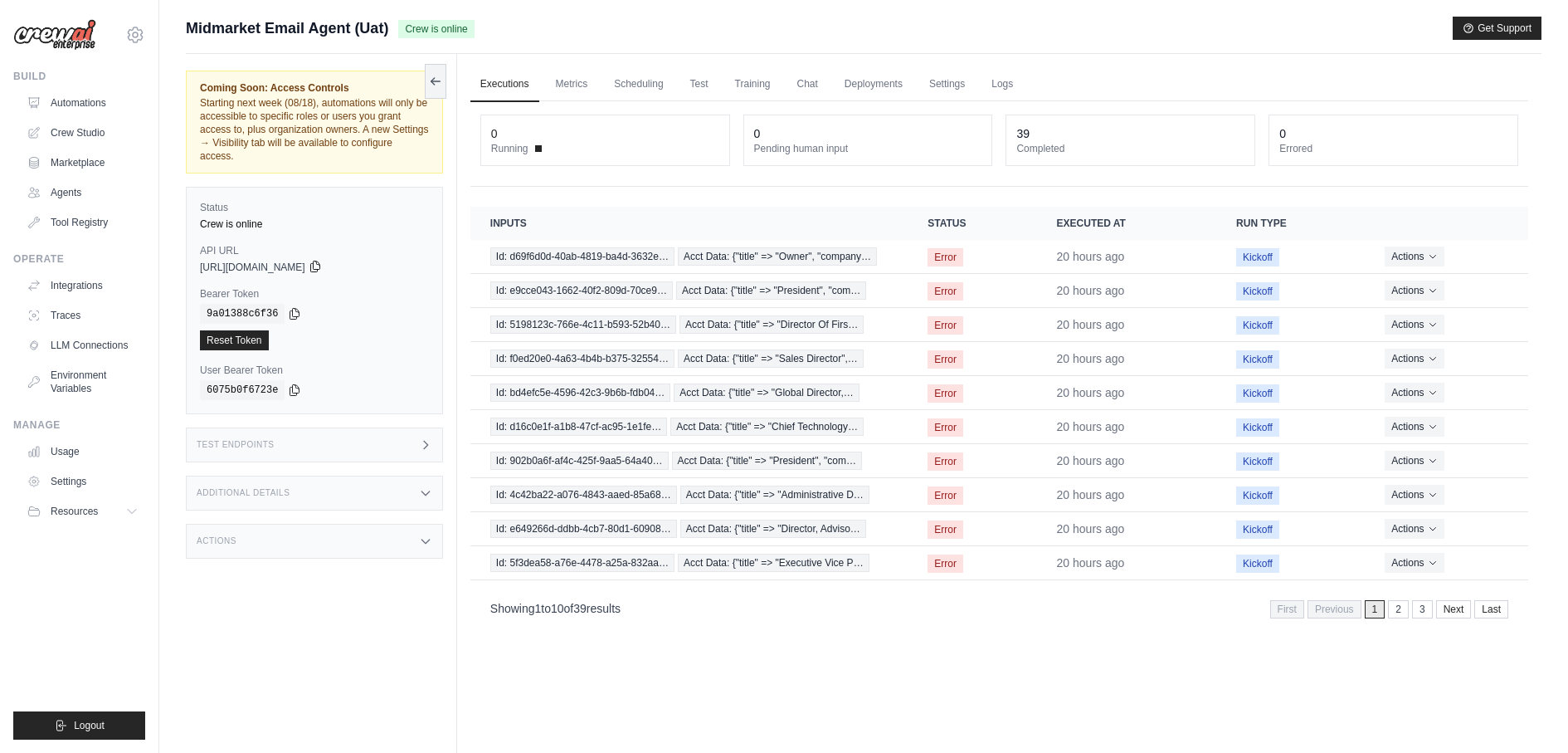
click at [322, 260] on icon at bounding box center [316, 266] width 14 height 14
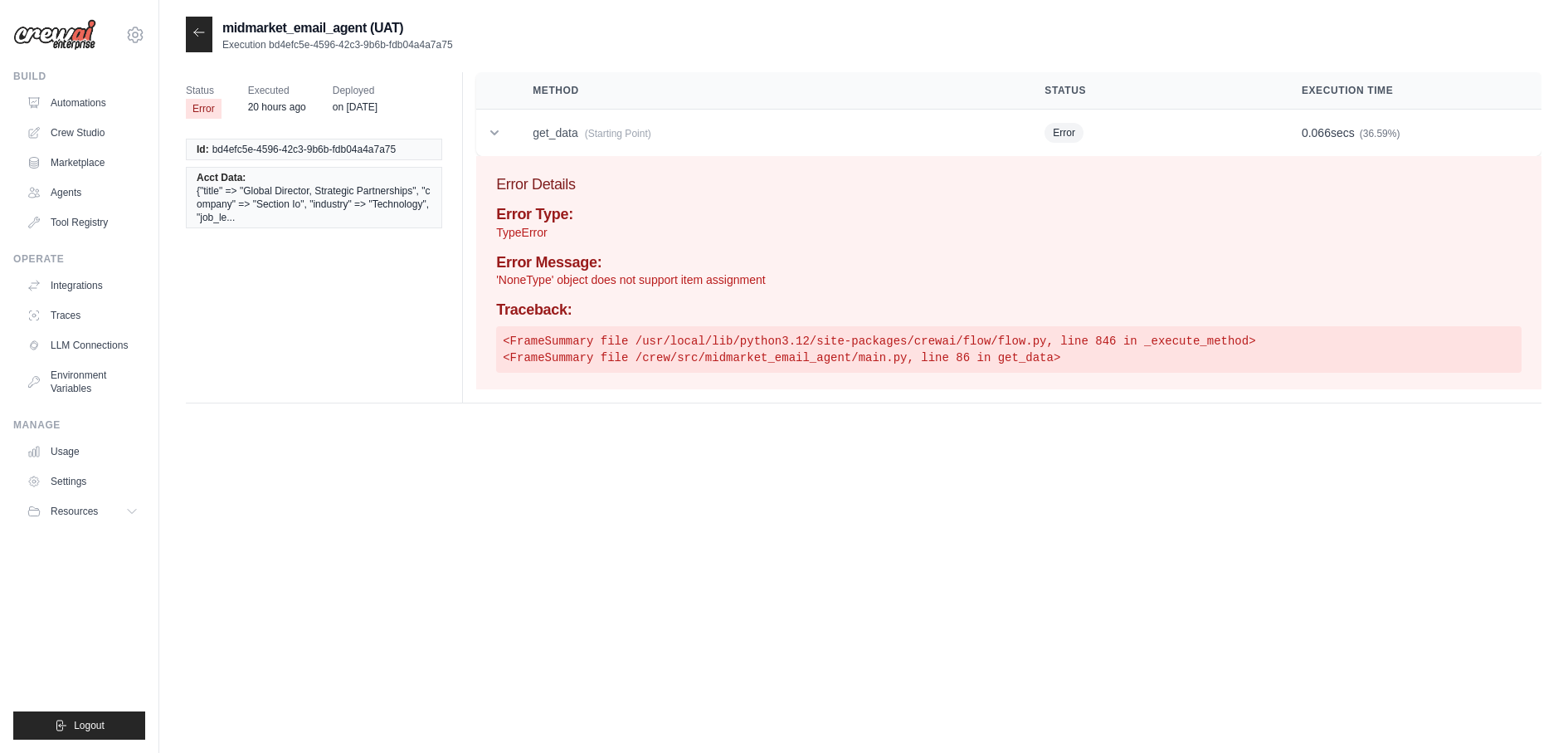
click at [831, 347] on pre "<FrameSummary file /usr/local/lib/python3.12/site-packages/crewai/flow/flow.py,…" at bounding box center [1008, 349] width 1025 height 47
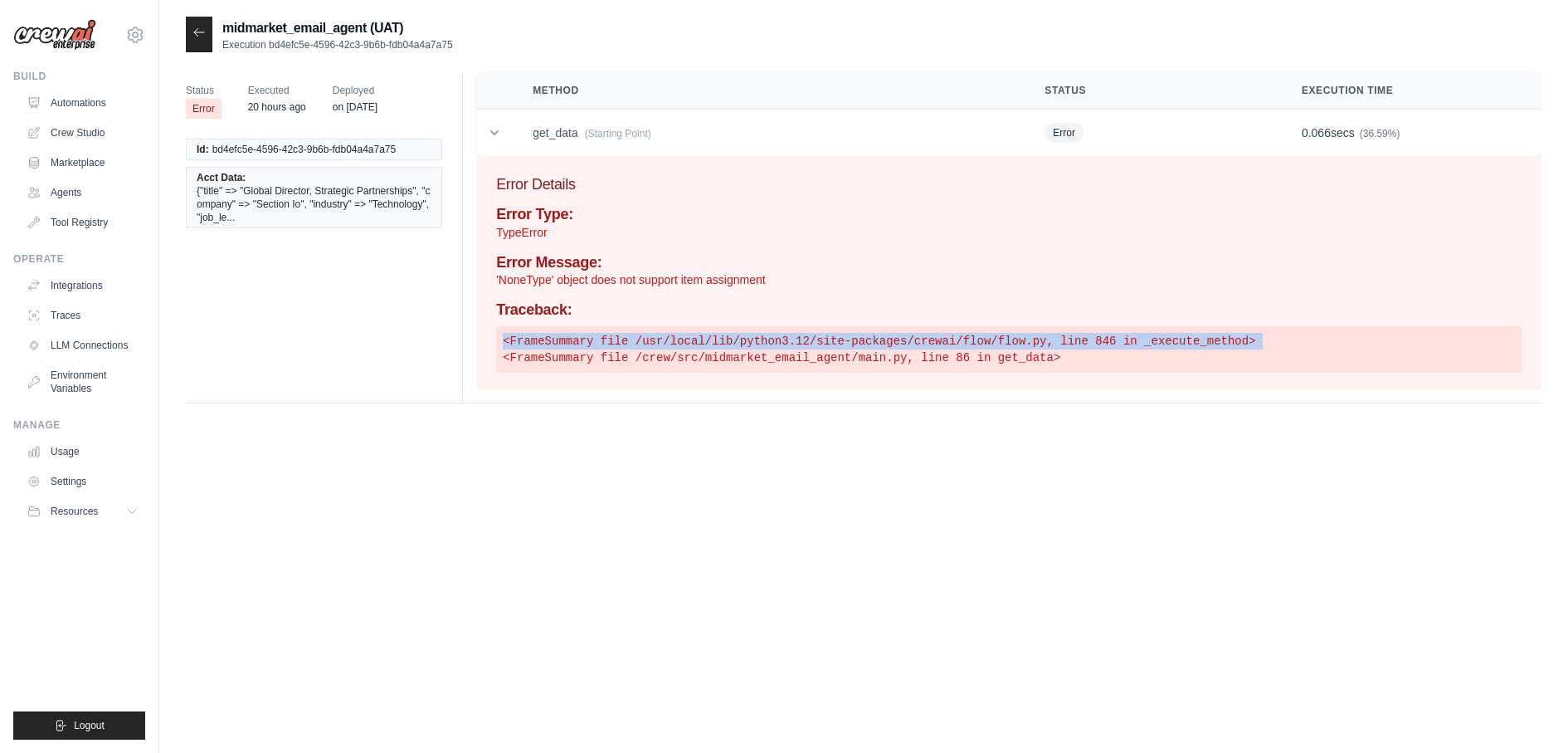
click at [831, 347] on pre "<FrameSummary file /usr/local/lib/python3.12/site-packages/crewai/flow/flow.py,…" at bounding box center [1008, 349] width 1025 height 47
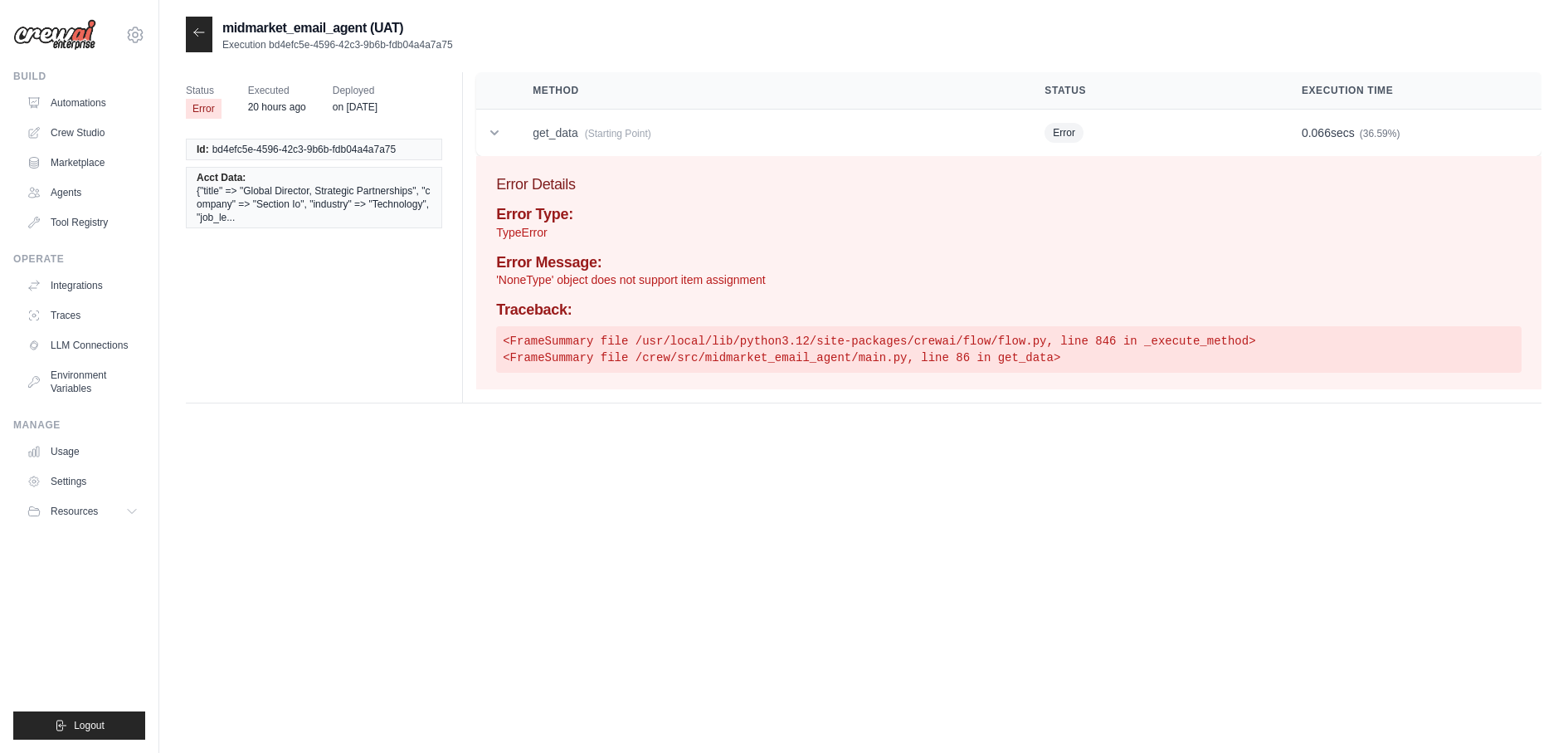
click at [835, 426] on div "midmarket_email_agent (UAT) Execution bd4efc5e-4596-42c3-9b6b-fdb04a4a7a75 Stat…" at bounding box center [864, 393] width 1356 height 753
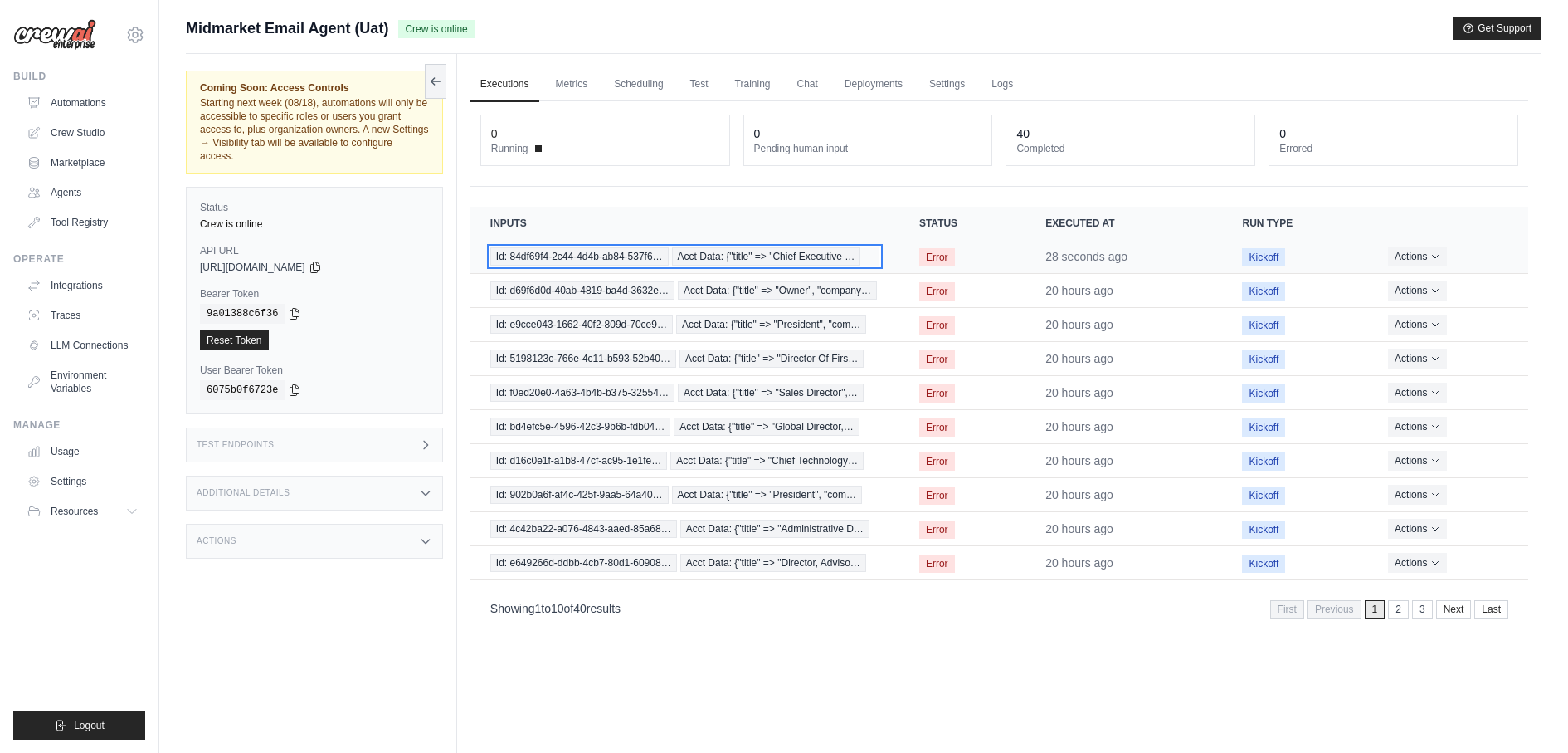
click at [727, 253] on span "Acct Data: {"title" => "Chief Executive …" at bounding box center [767, 256] width 189 height 18
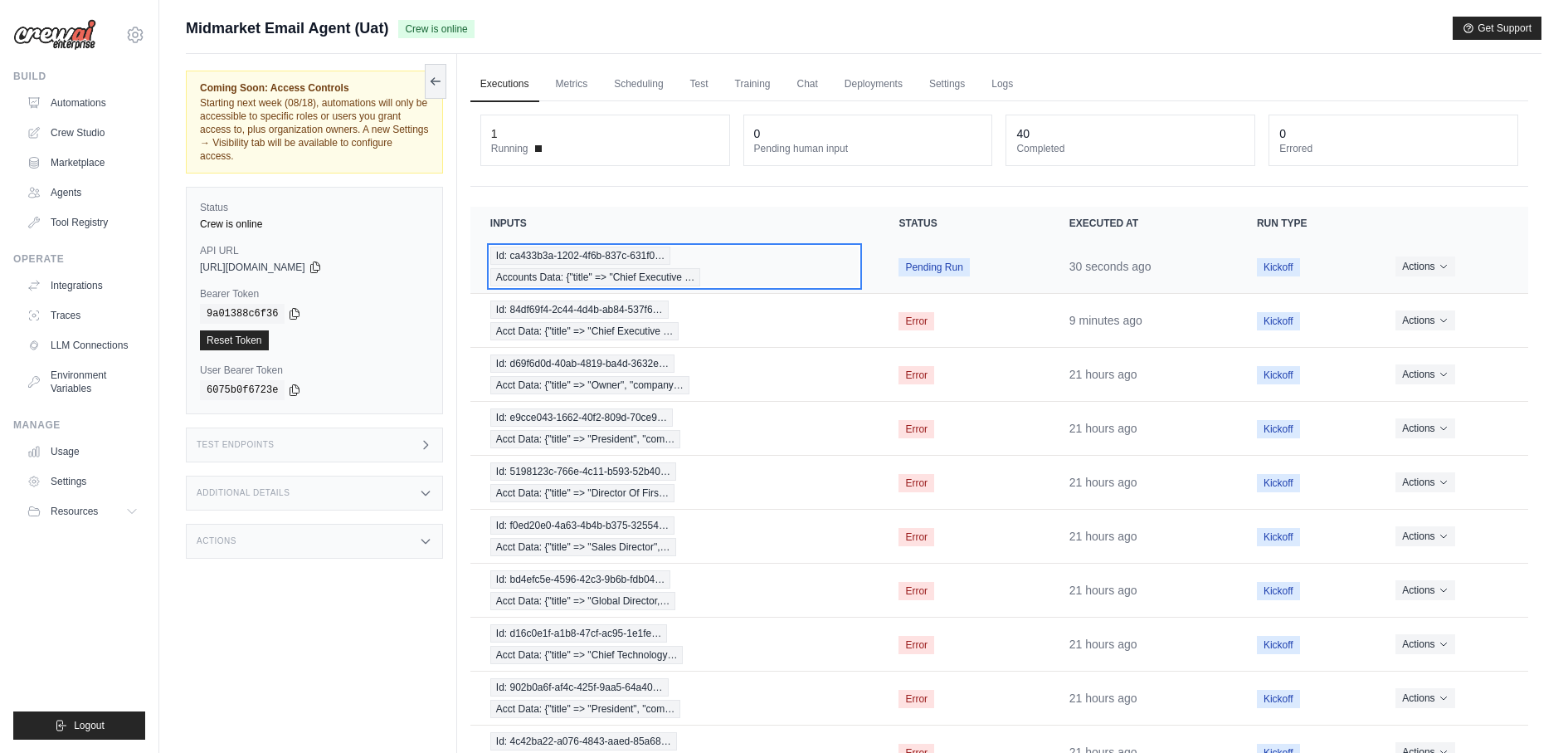
click at [573, 271] on span "Accounts Data: {"title" => "Chief Executive …" at bounding box center [596, 277] width 211 height 18
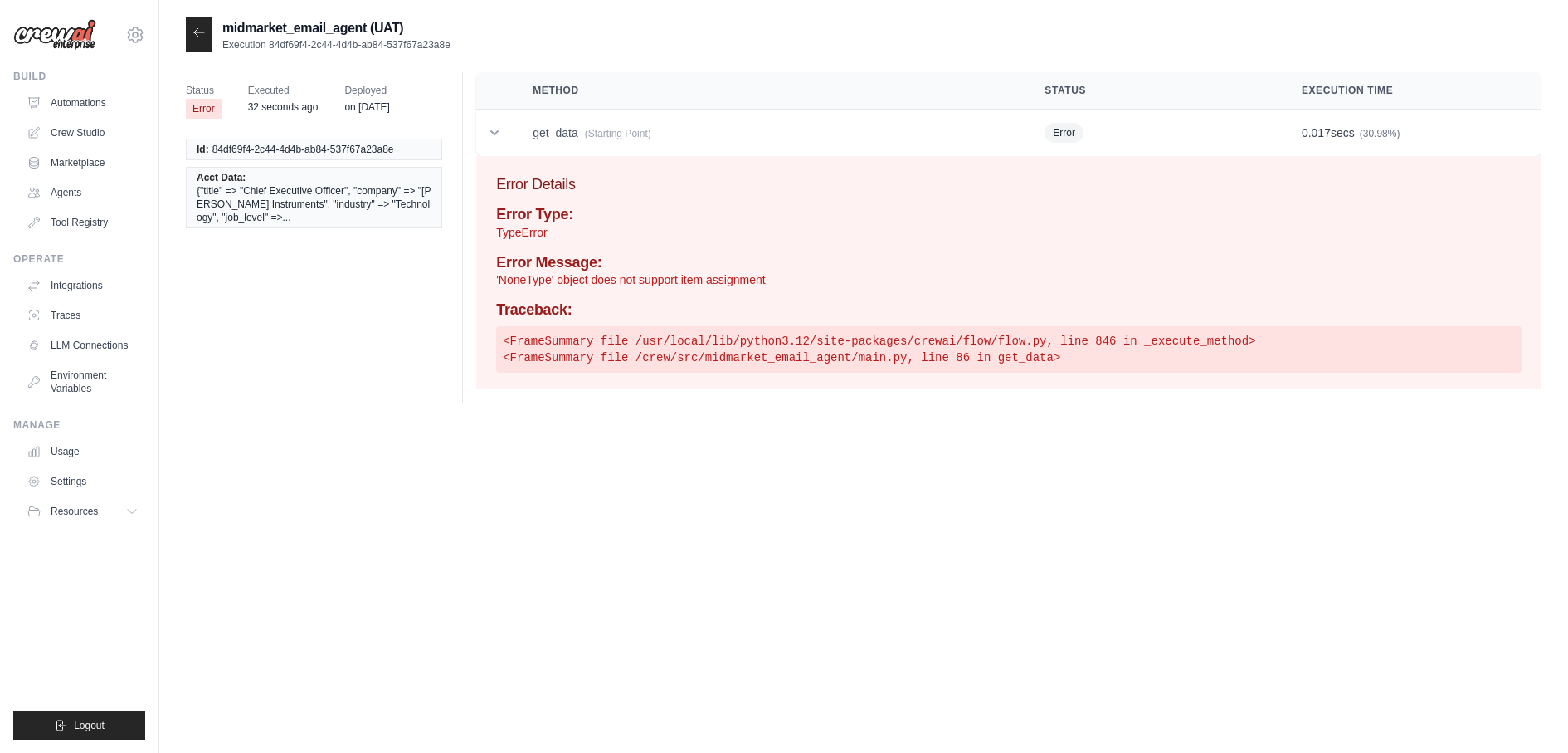
click at [505, 282] on p "'NoneType' object does not support item assignment" at bounding box center [1008, 280] width 1025 height 17
click at [534, 315] on h4 "Traceback:" at bounding box center [1008, 310] width 1025 height 18
click at [715, 139] on td "get_data (Starting Point)" at bounding box center [769, 134] width 512 height 48
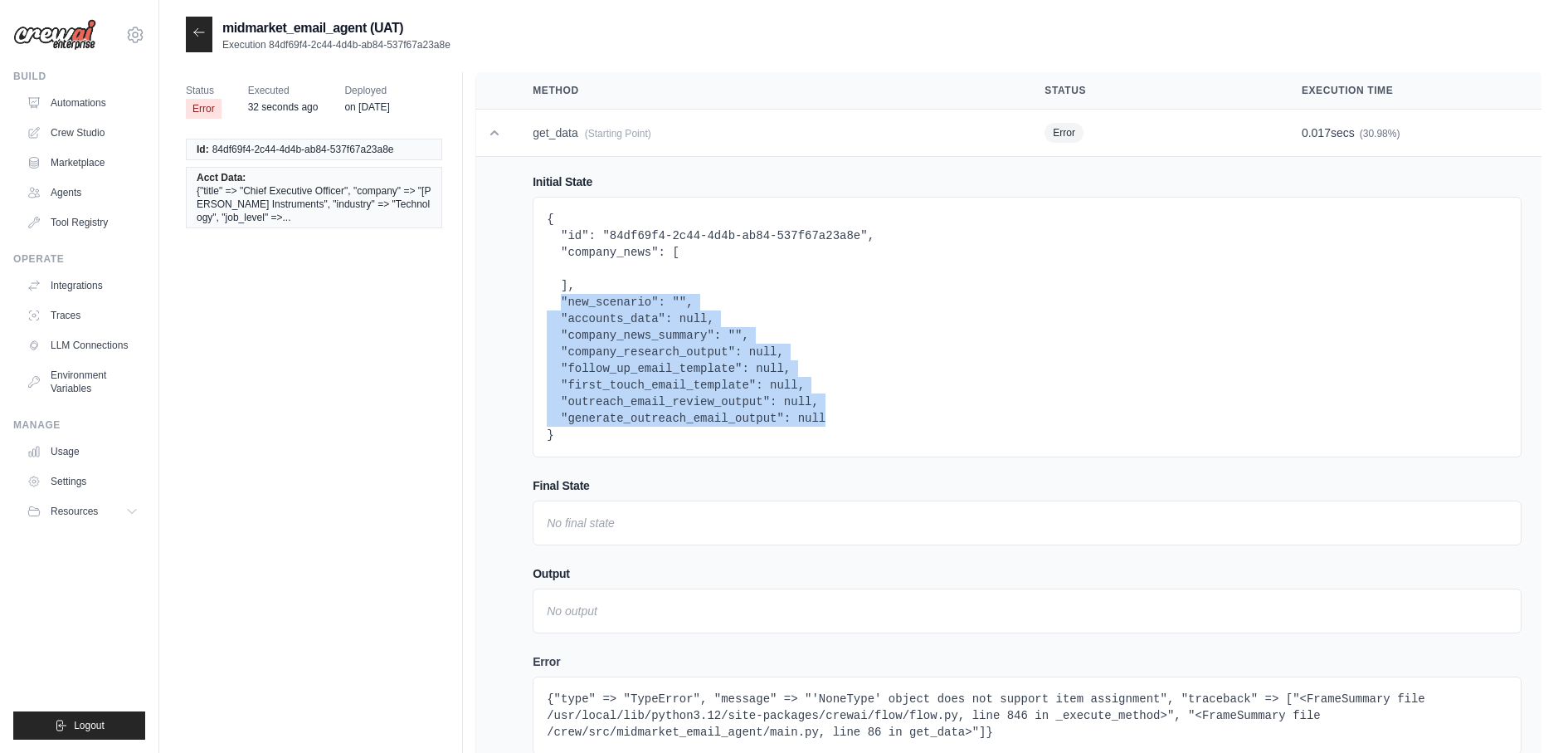
drag, startPoint x: 563, startPoint y: 305, endPoint x: 883, endPoint y: 419, distance: 339.7
click at [883, 420] on pre "{ "id": "84df69f4-2c44-4d4b-ab84-537f67a23a8e", "company_news": [ ], "new_scena…" at bounding box center [1027, 327] width 961 height 232
click at [883, 419] on pre "{ "id": "84df69f4-2c44-4d4b-ab84-537f67a23a8e", "company_news": [ ], "new_scena…" at bounding box center [1027, 327] width 961 height 232
drag, startPoint x: 592, startPoint y: 454, endPoint x: 543, endPoint y: 213, distance: 245.9
click at [543, 213] on div "{ "id": "84df69f4-2c44-4d4b-ab84-537f67a23a8e", "company_news": [ ], "new_scena…" at bounding box center [1027, 327] width 989 height 260
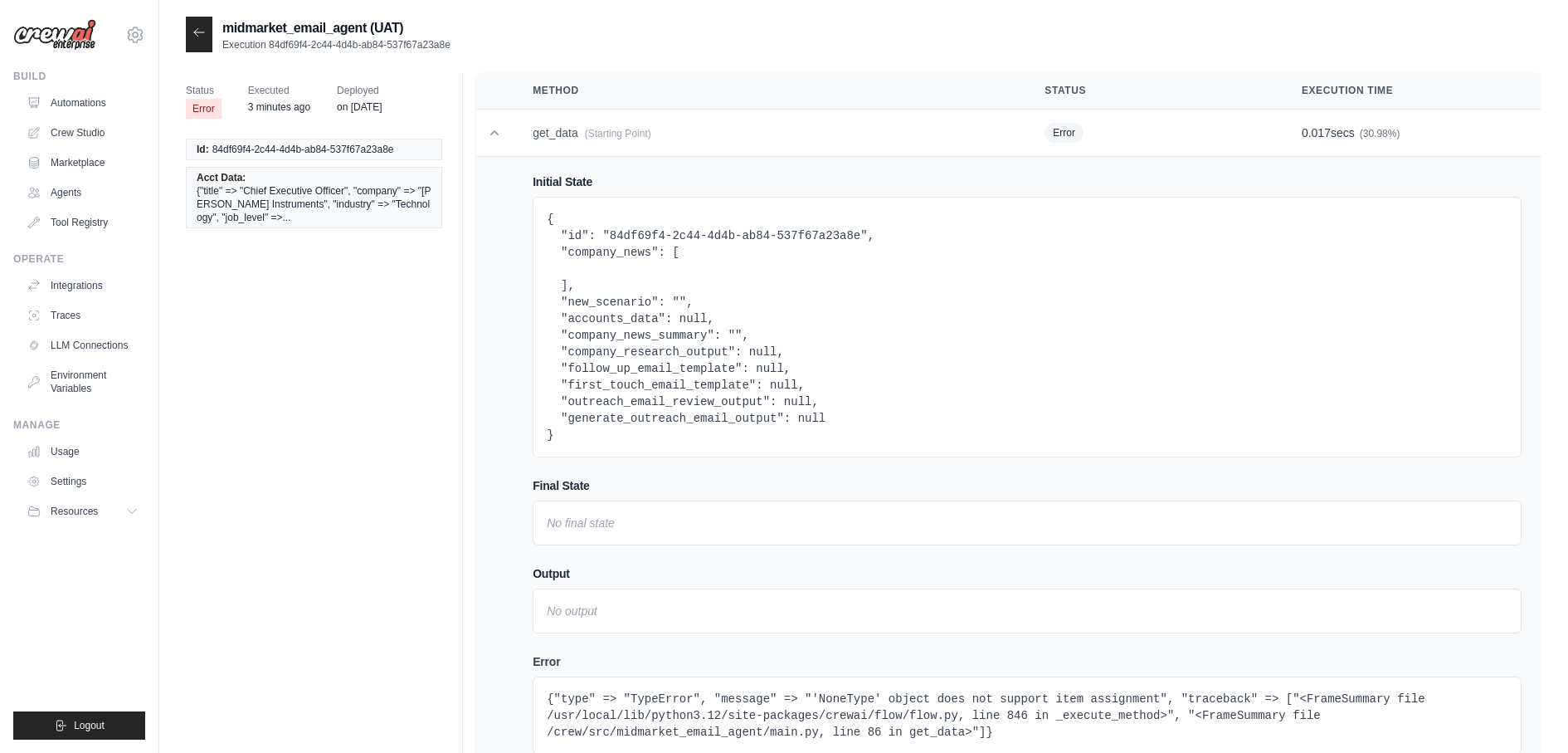
click at [687, 434] on pre "{ "id": "84df69f4-2c44-4d4b-ab84-537f67a23a8e", "company_news": [ ], "new_scena…" at bounding box center [1027, 327] width 961 height 232
click at [667, 117] on td "get_data (Starting Point)" at bounding box center [769, 134] width 512 height 48
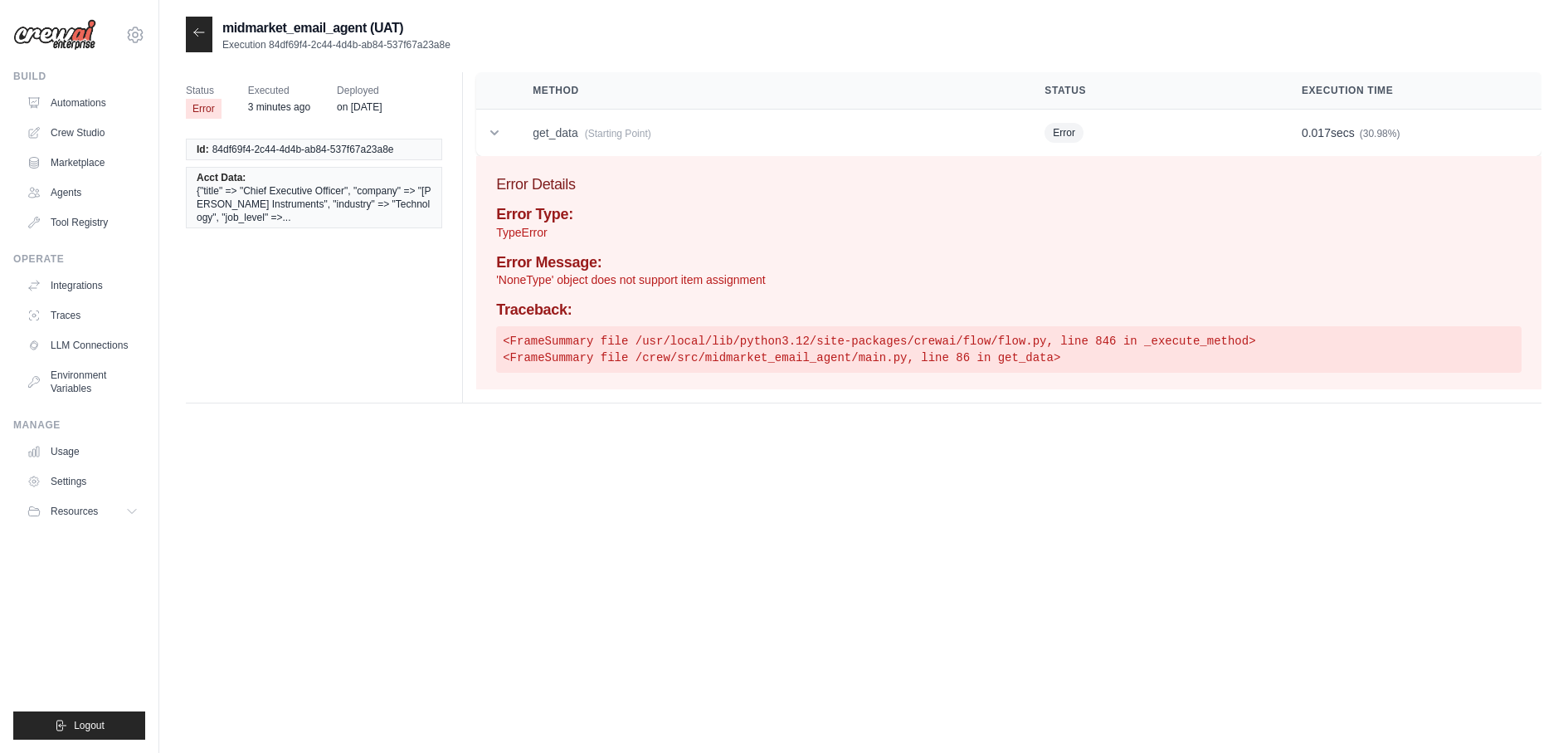
click at [289, 185] on span "{"title" => "Chief Executive Officer", "company" => "[PERSON_NAME] Instruments"…" at bounding box center [314, 204] width 235 height 40
drag, startPoint x: 197, startPoint y: 178, endPoint x: 294, endPoint y: 214, distance: 103.5
click at [294, 214] on li "Acct Data: {"title" => "Chief Executive Officer", "company" => "Specter Instrum…" at bounding box center [313, 197] width 256 height 61
click at [294, 214] on span "{"title" => "Chief Executive Officer", "company" => "[PERSON_NAME] Instruments"…" at bounding box center [314, 204] width 235 height 40
click at [190, 179] on li "Acct Data: {"title" => "Chief Executive Officer", "company" => "Specter Instrum…" at bounding box center [313, 197] width 256 height 61
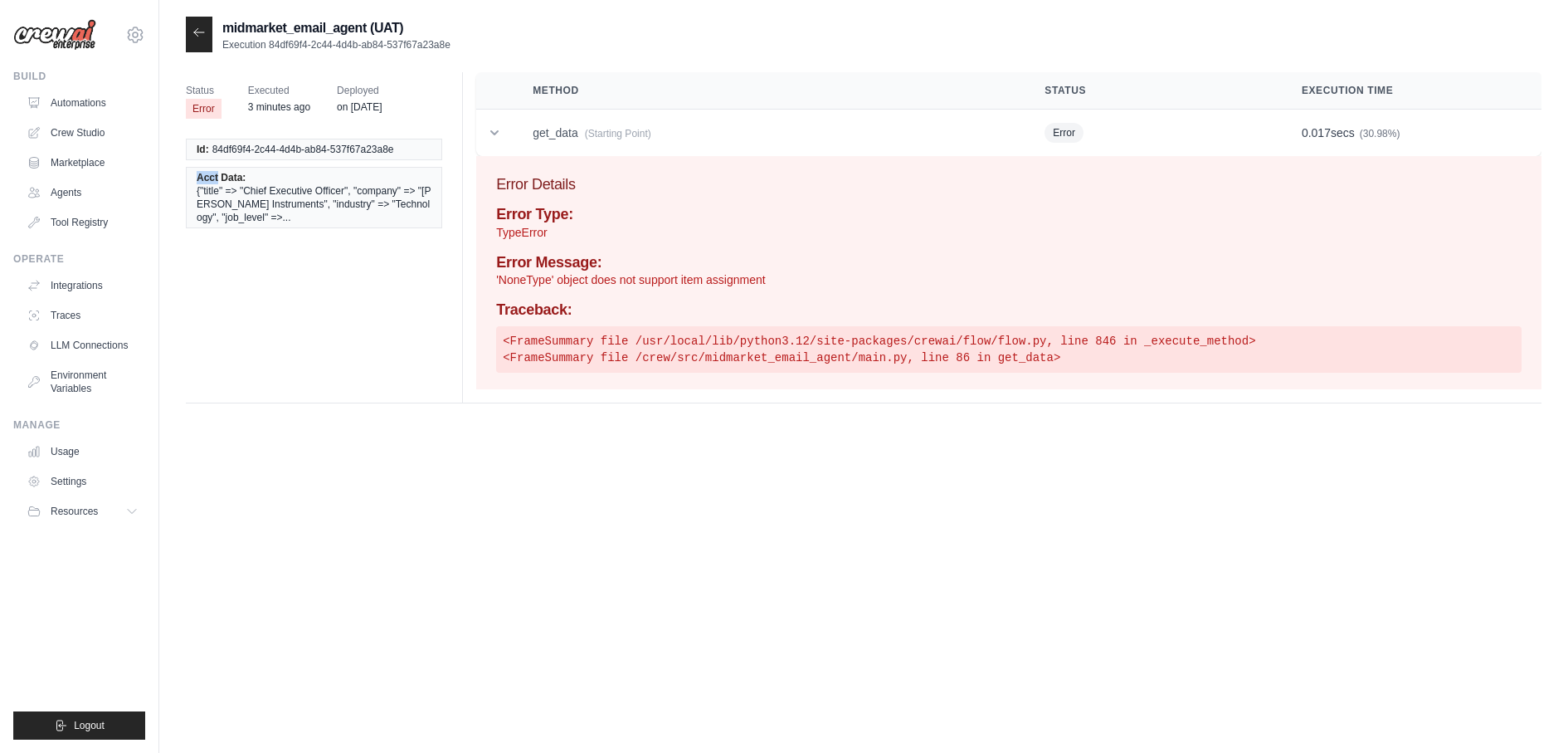
click at [190, 179] on li "Acct Data: {"title" => "Chief Executive Officer", "company" => "Specter Instrum…" at bounding box center [313, 197] width 256 height 61
click at [545, 142] on td "get_data (Starting Point)" at bounding box center [769, 134] width 512 height 48
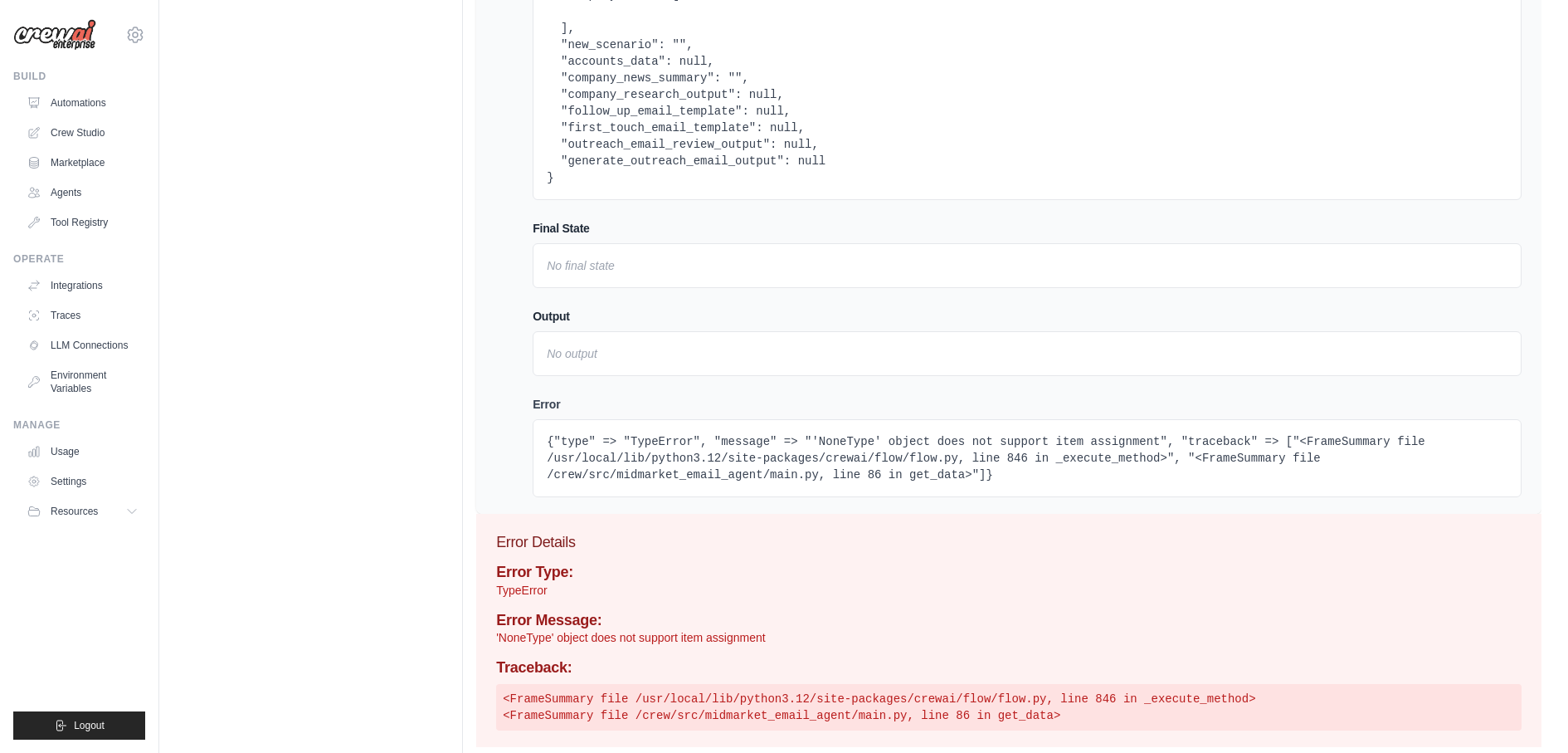
scroll to position [246, 0]
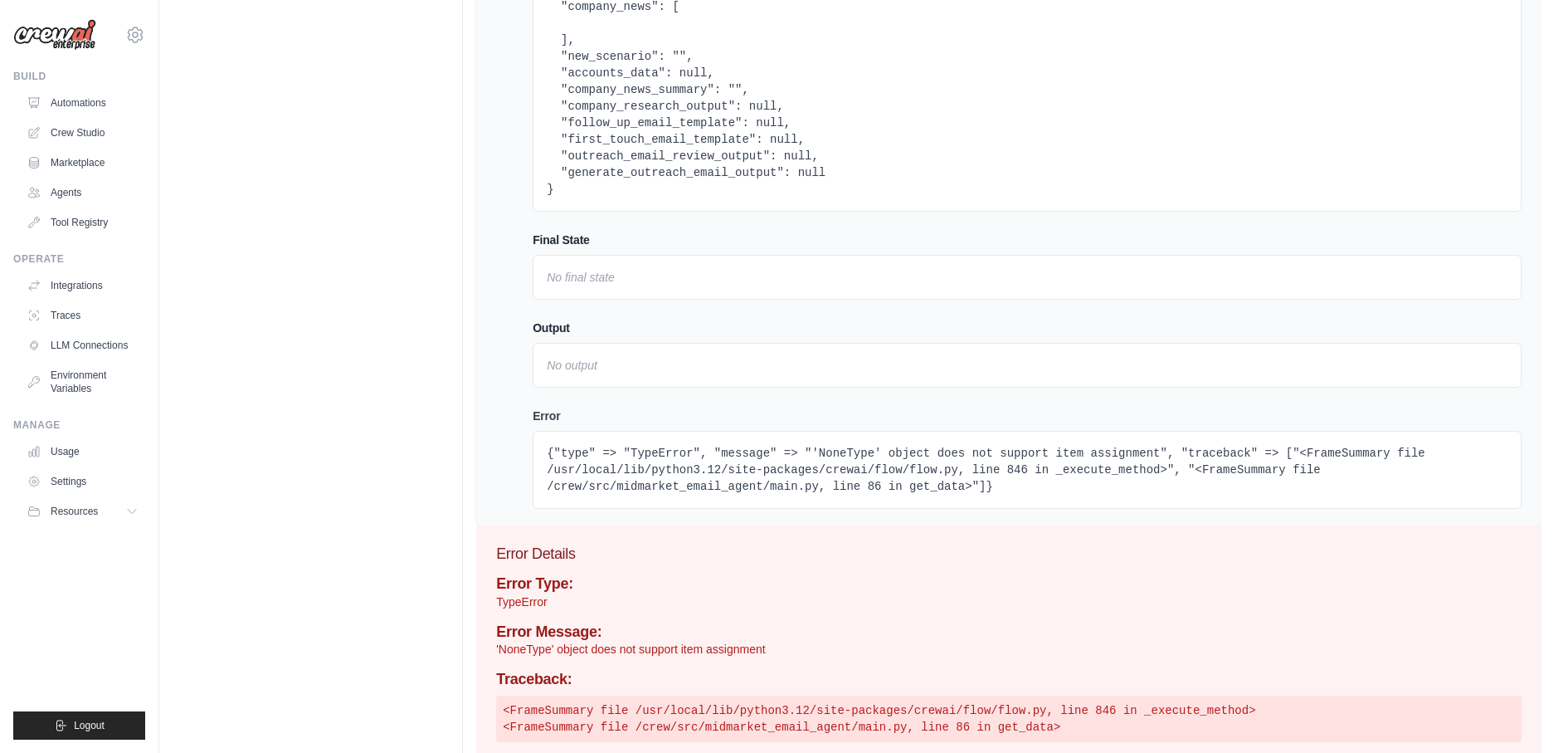
click at [674, 466] on pre "{"type" => "TypeError", "message" => "'NoneType' object does not support item a…" at bounding box center [1027, 470] width 961 height 50
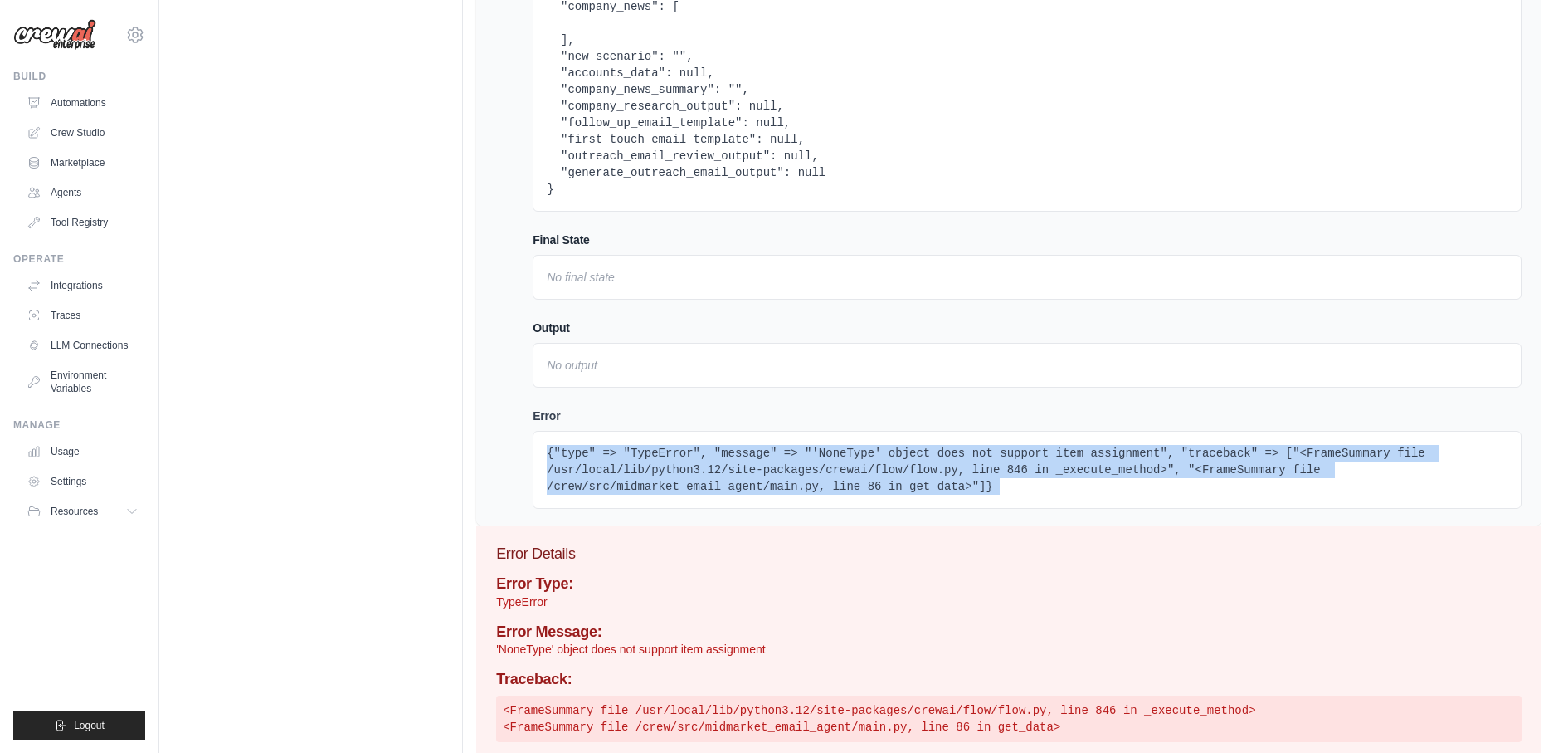
click at [674, 466] on pre "{"type" => "TypeError", "message" => "'NoneType' object does not support item a…" at bounding box center [1027, 470] width 961 height 50
copy div "{"type" => "TypeError", "message" => "'NoneType' object does not support item a…"
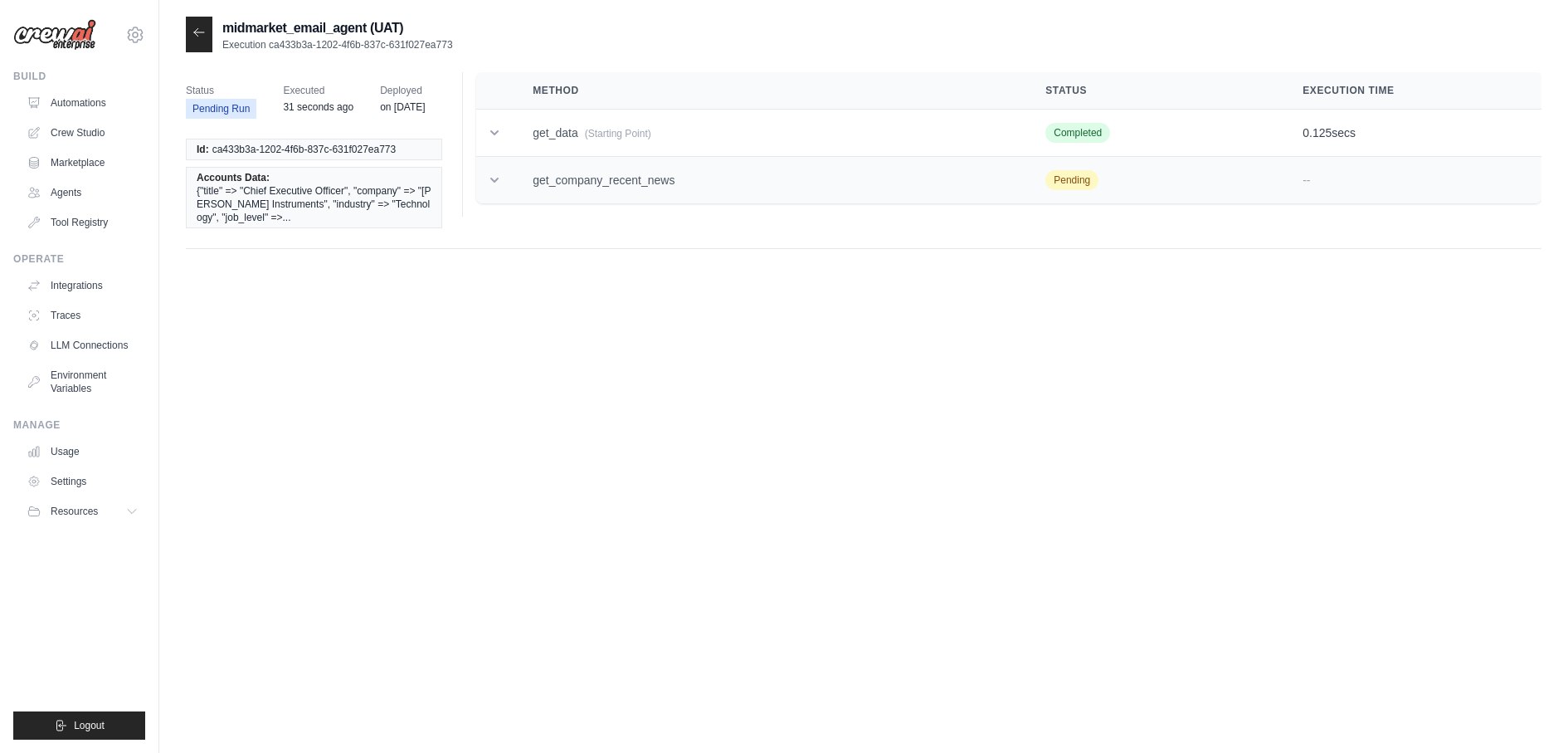
click at [573, 181] on td "get_company_recent_news" at bounding box center [769, 180] width 513 height 48
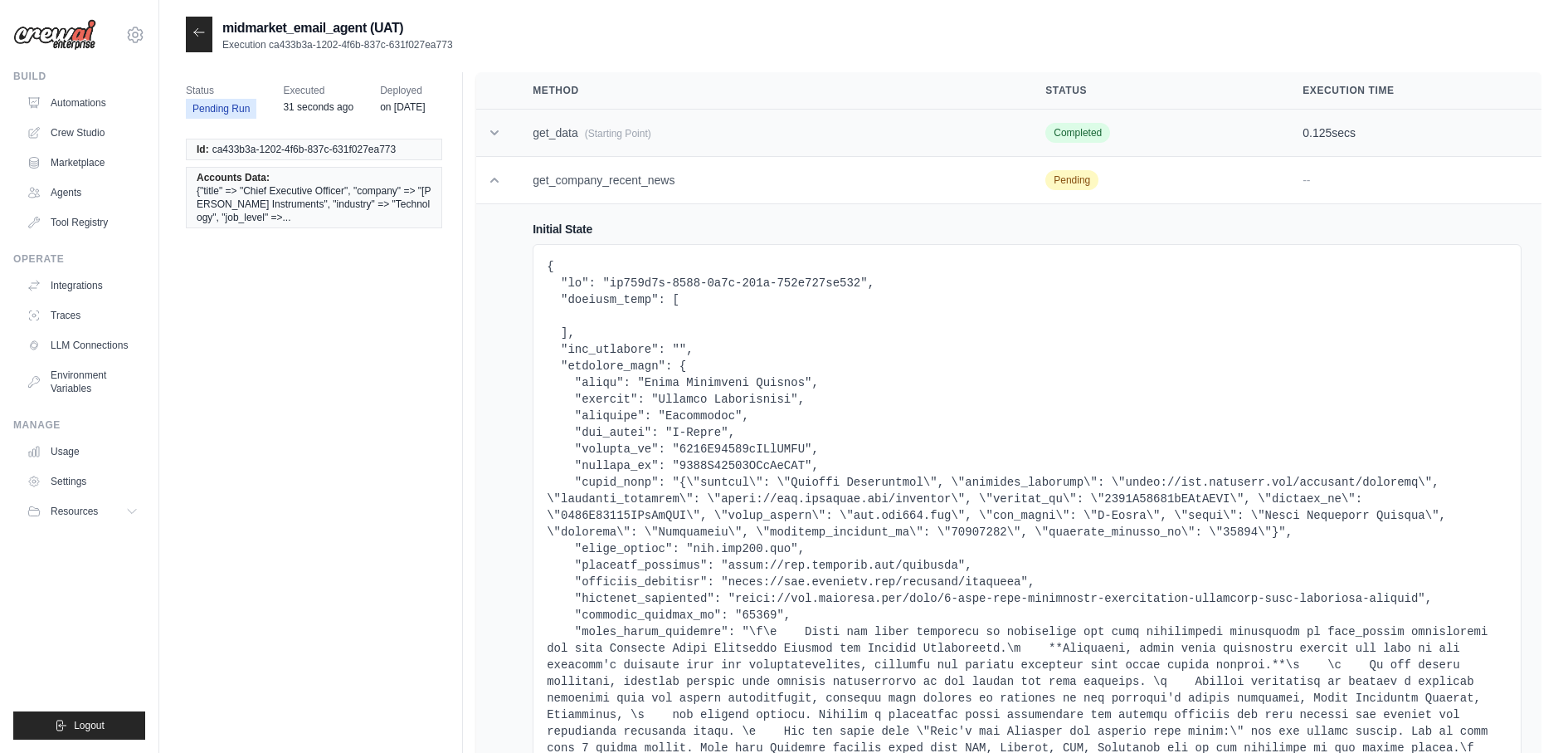
click at [559, 128] on td "get_data (Starting Point)" at bounding box center [769, 134] width 513 height 48
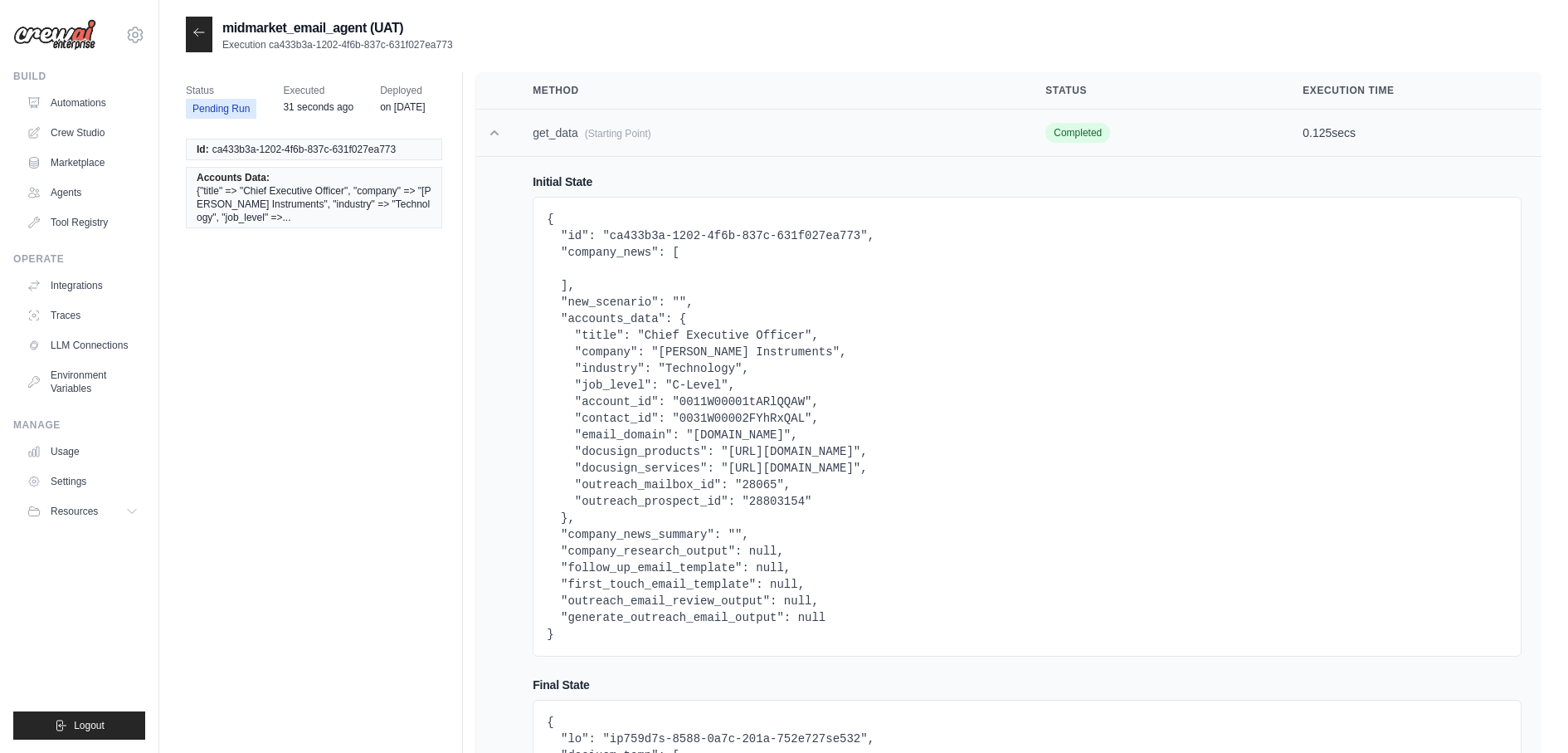
click at [559, 128] on td "get_data (Starting Point)" at bounding box center [769, 134] width 513 height 48
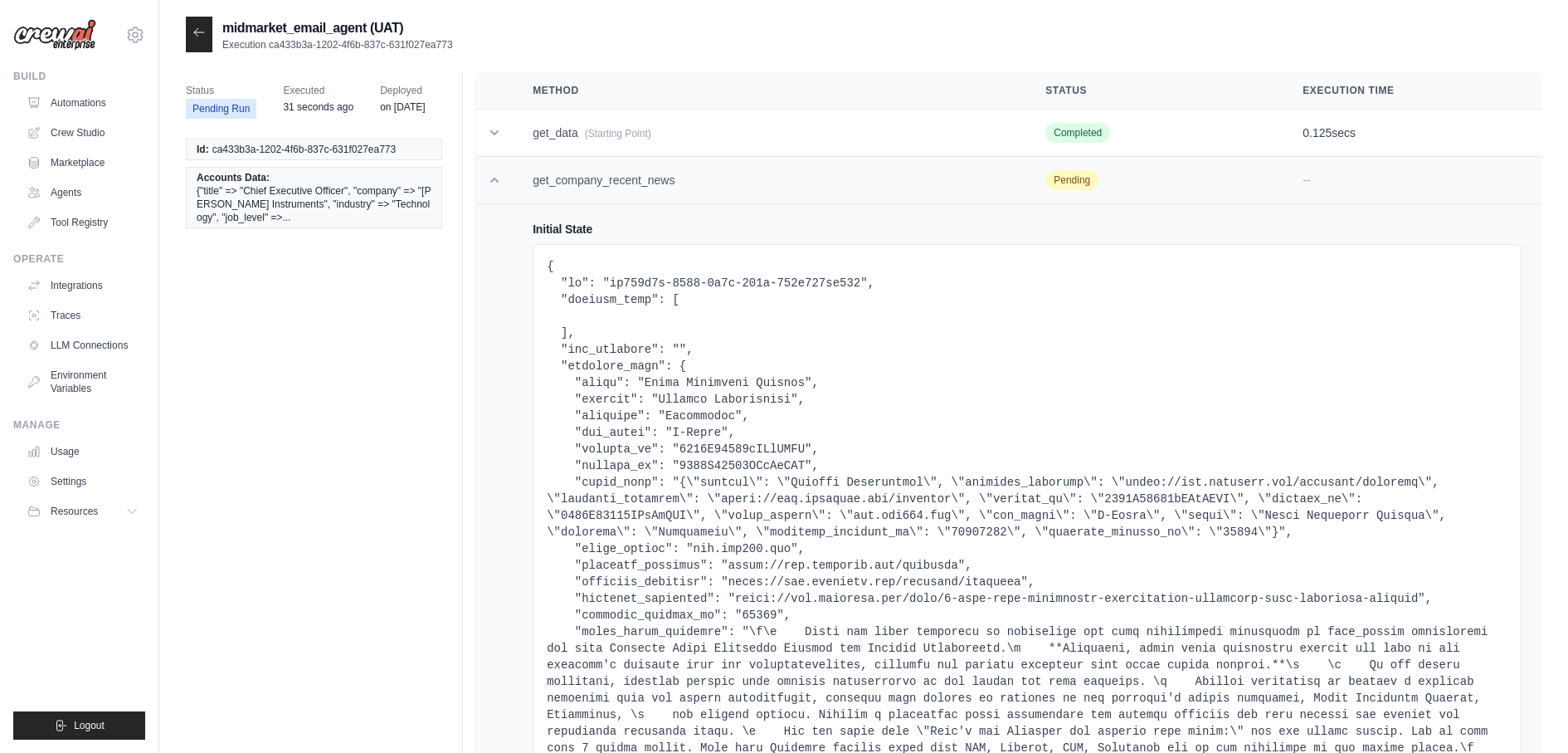
click at [607, 199] on td "get_company_recent_news" at bounding box center [769, 180] width 513 height 48
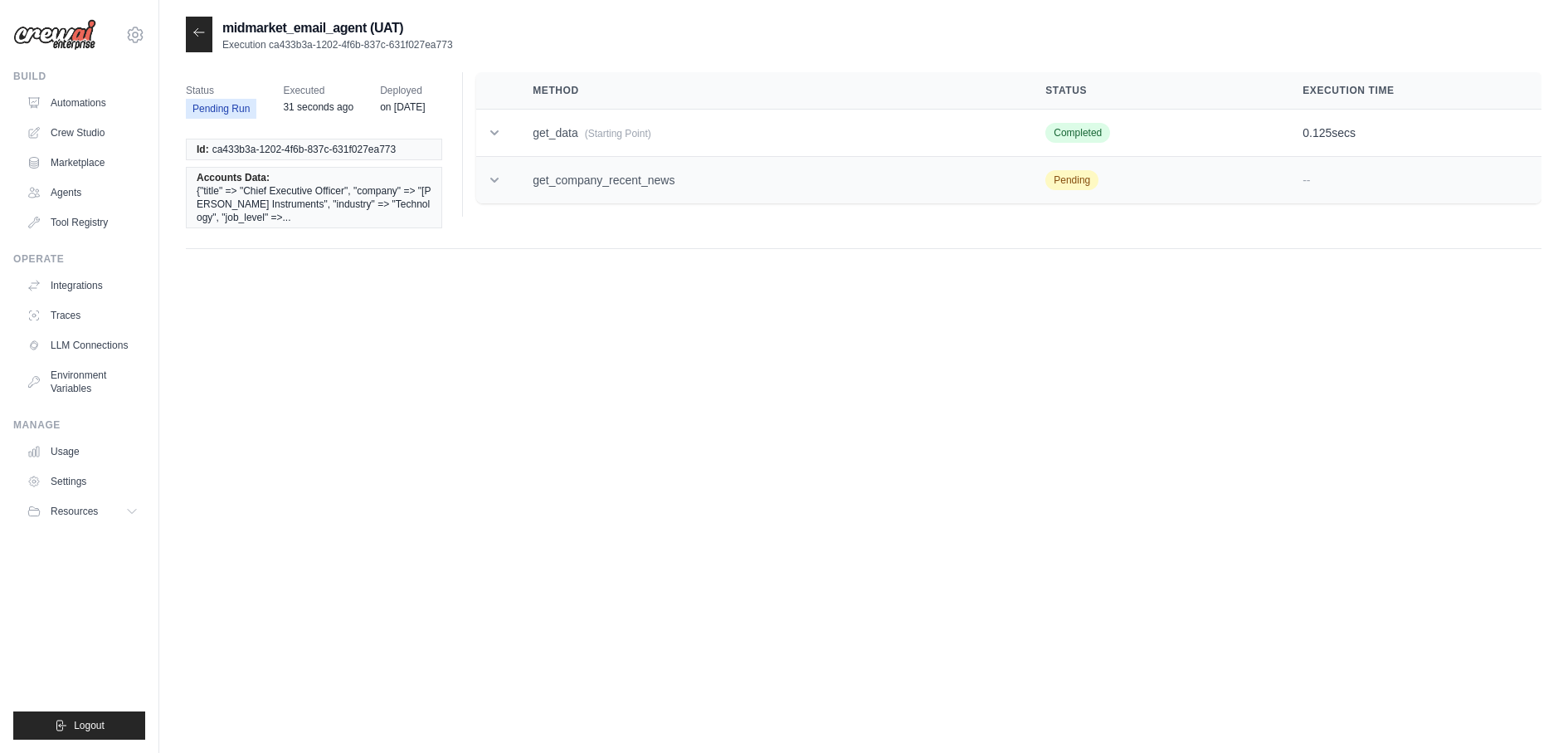
click at [602, 171] on td "get_company_recent_news" at bounding box center [769, 180] width 513 height 48
click at [641, 139] on td "get_data (Starting Point)" at bounding box center [769, 134] width 513 height 48
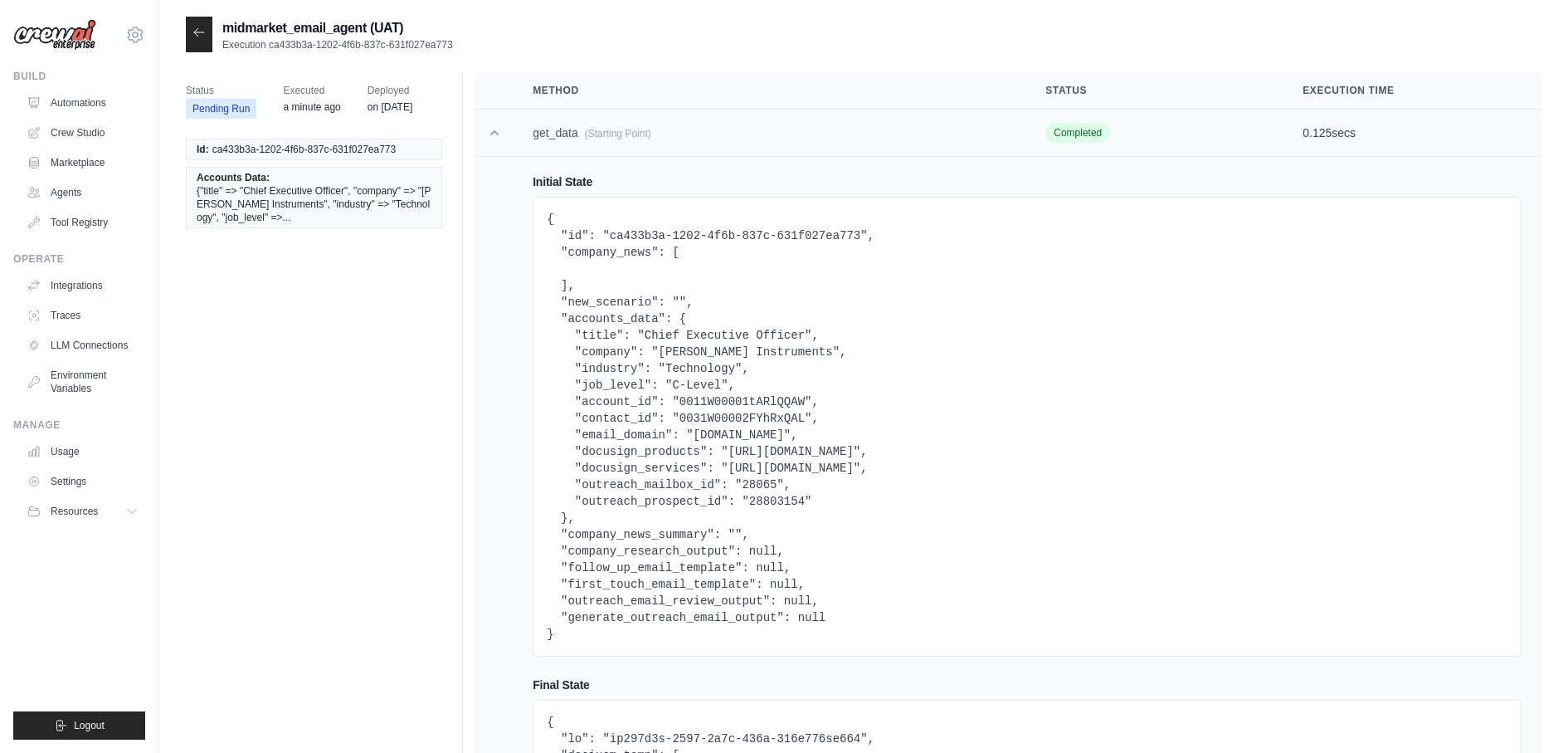
click at [641, 139] on td "get_data (Starting Point)" at bounding box center [769, 134] width 513 height 48
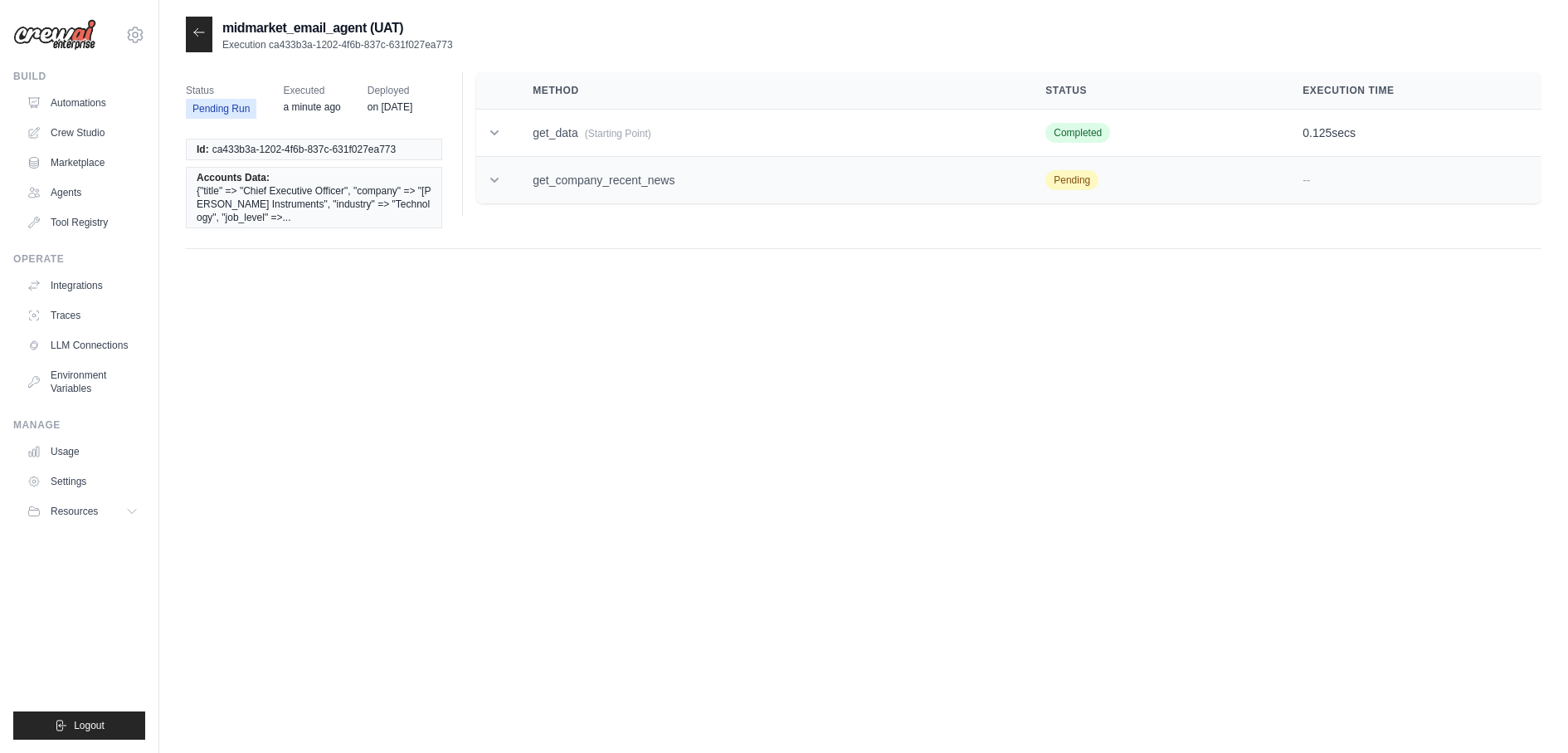
click at [641, 164] on td "get_company_recent_news" at bounding box center [769, 180] width 513 height 48
